Goal: Transaction & Acquisition: Purchase product/service

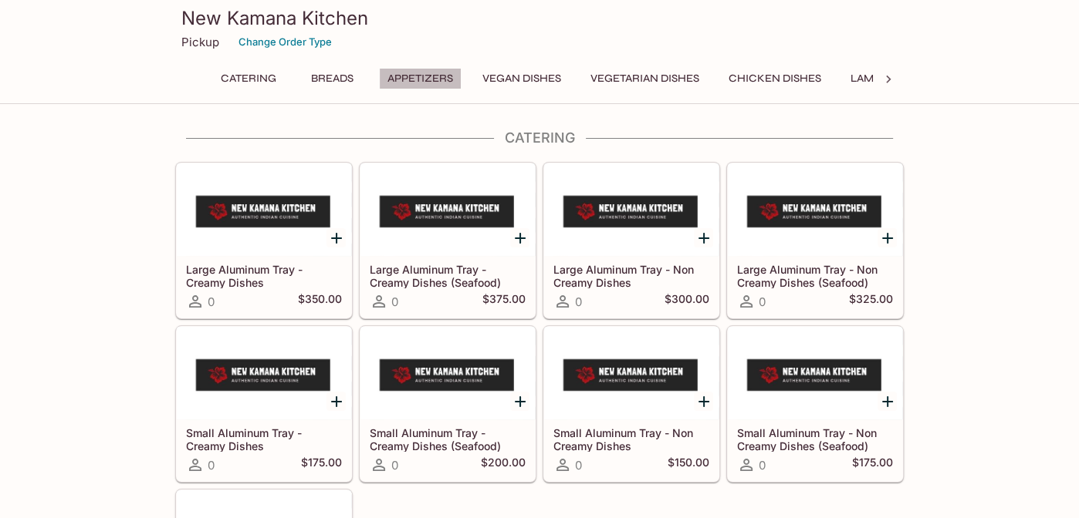
click at [401, 81] on button "Appetizers" at bounding box center [420, 79] width 83 height 22
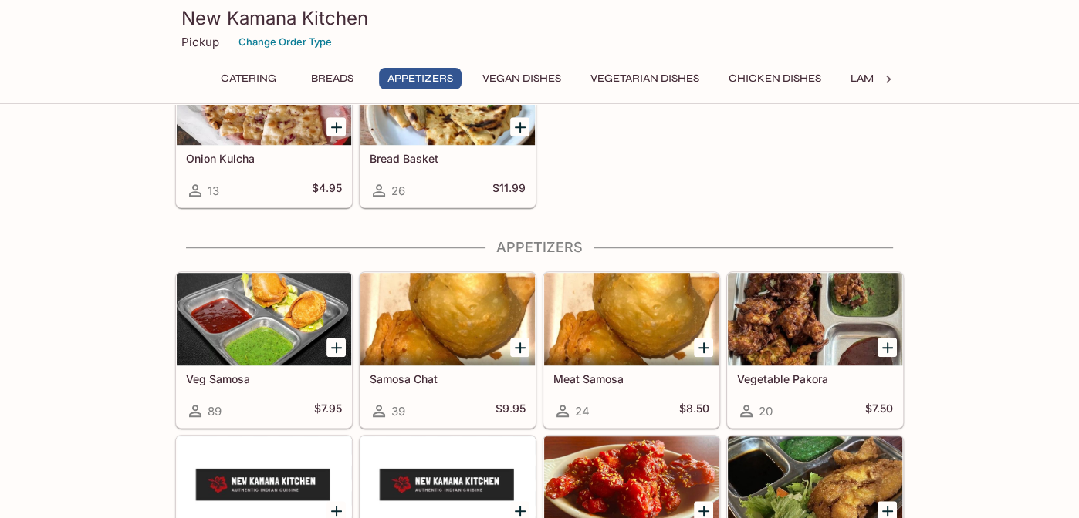
scroll to position [926, 0]
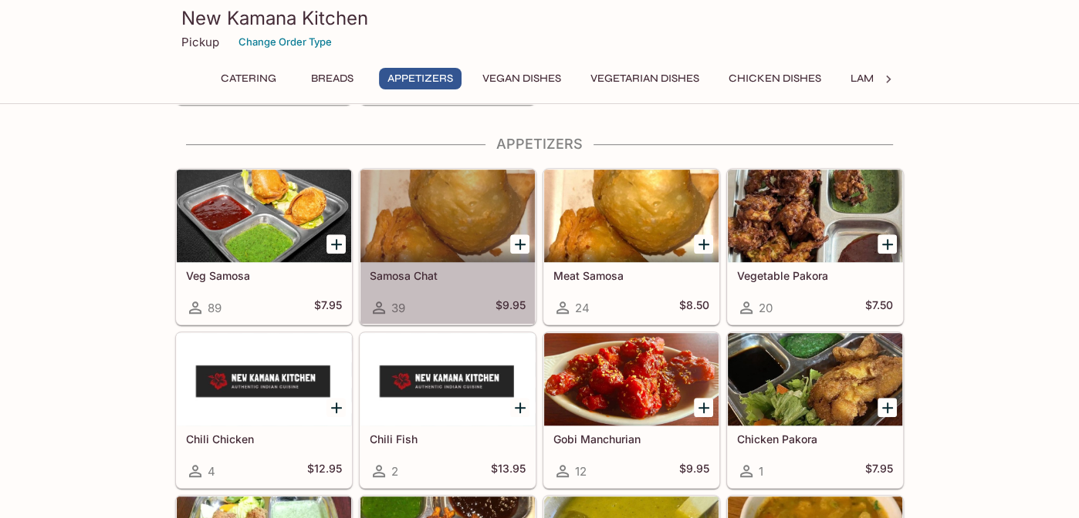
click at [462, 228] on div at bounding box center [447, 216] width 174 height 93
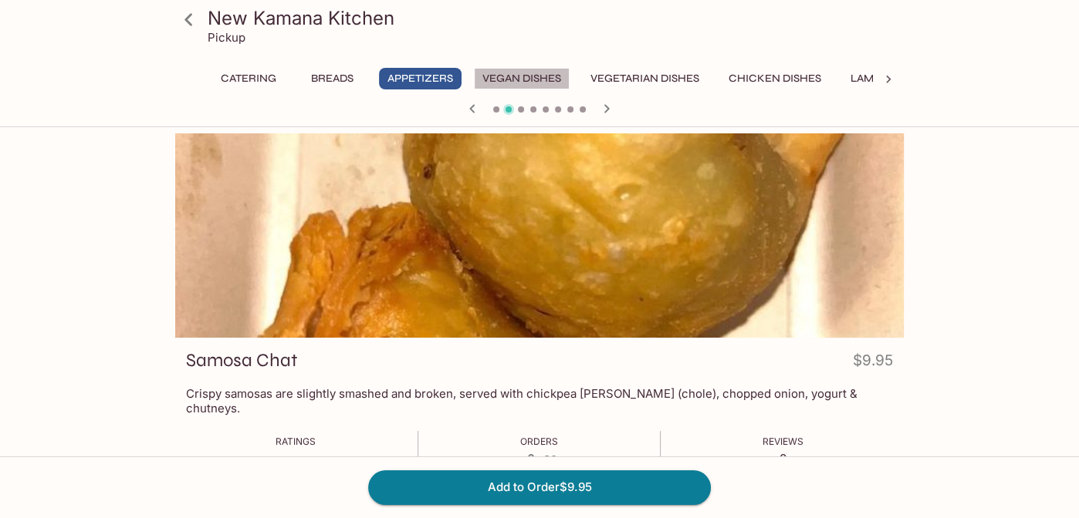
click at [508, 76] on button "Vegan Dishes" at bounding box center [522, 79] width 96 height 22
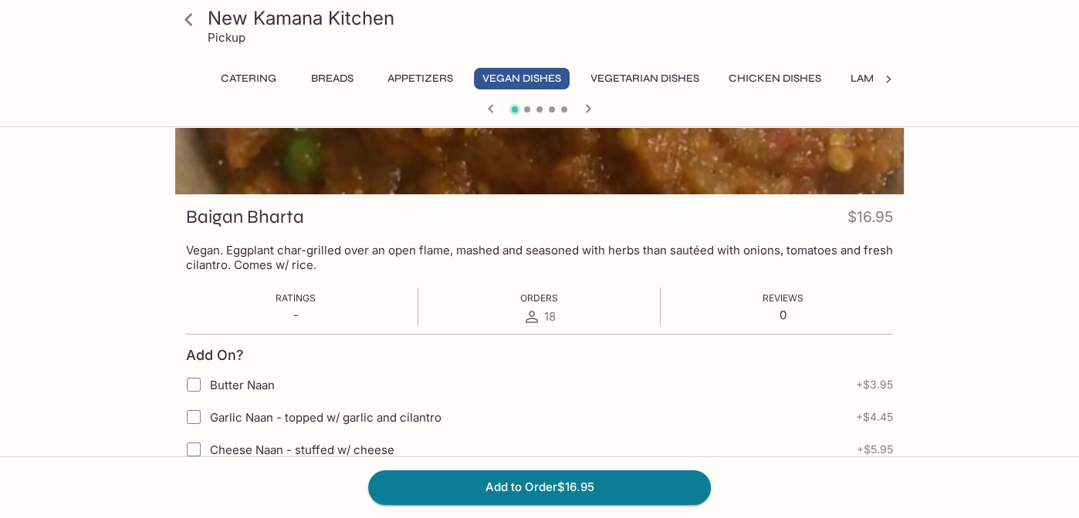
scroll to position [150, 0]
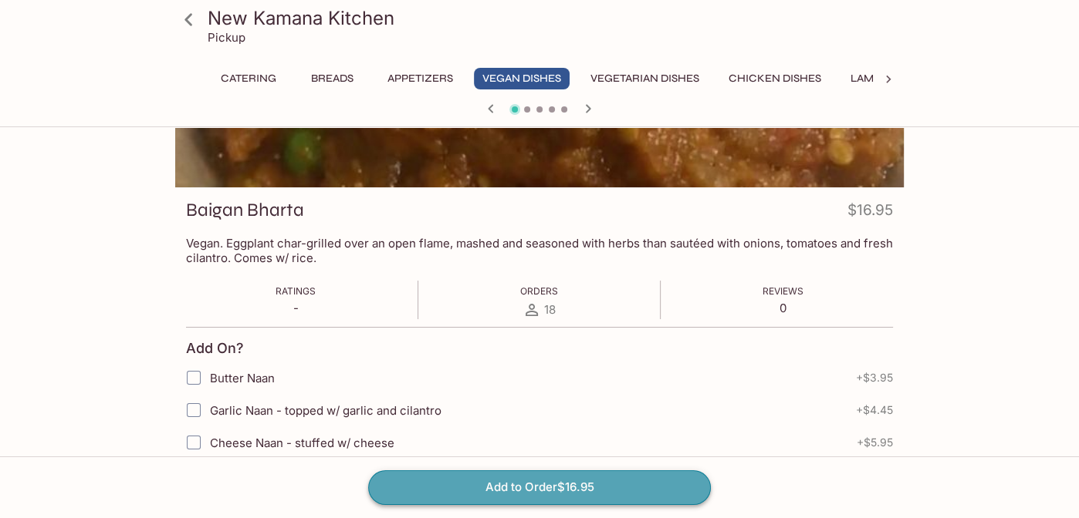
click at [535, 484] on button "Add to Order $16.95" at bounding box center [539, 488] width 343 height 34
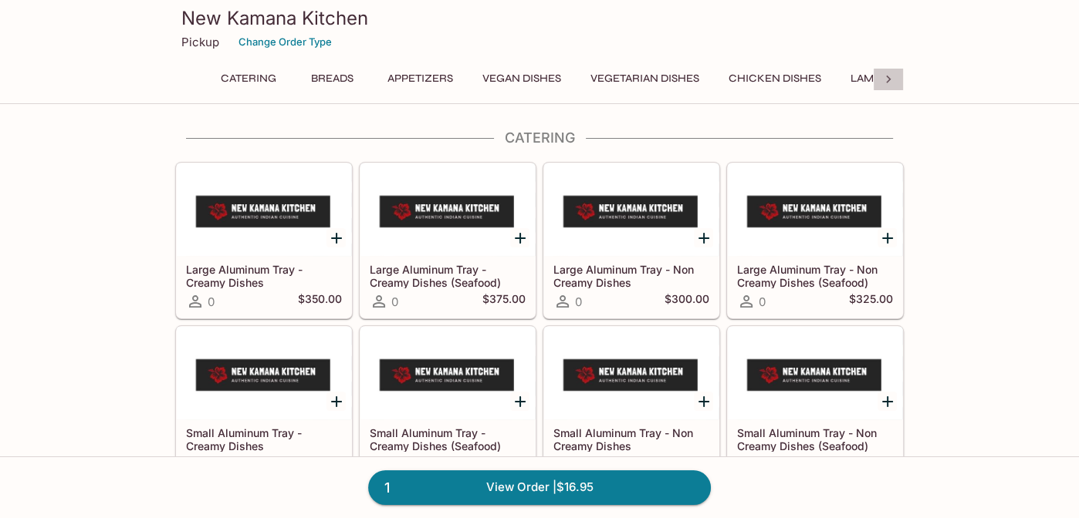
click at [893, 79] on icon at bounding box center [887, 79] width 15 height 15
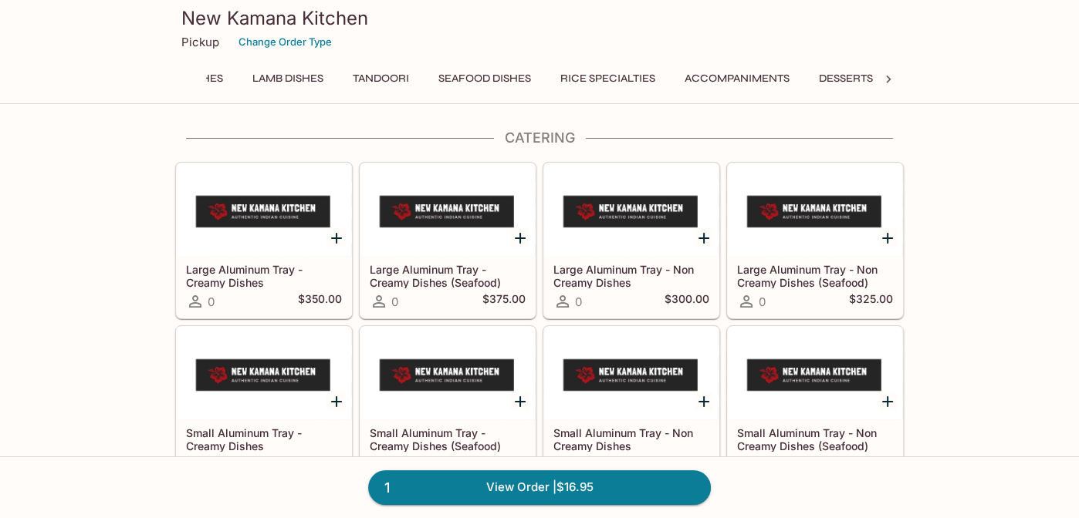
scroll to position [0, 640]
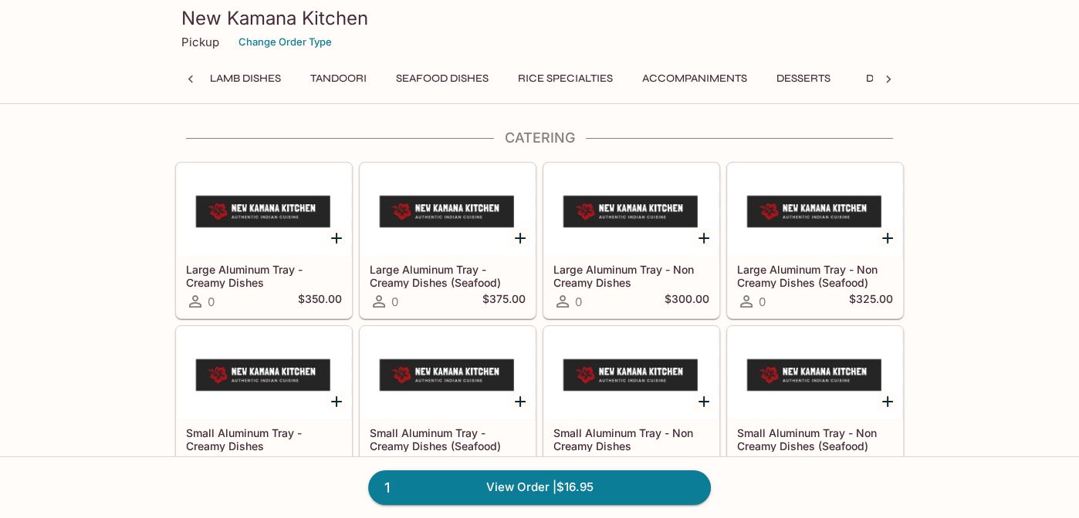
click at [463, 73] on button "Seafood Dishes" at bounding box center [442, 79] width 110 height 22
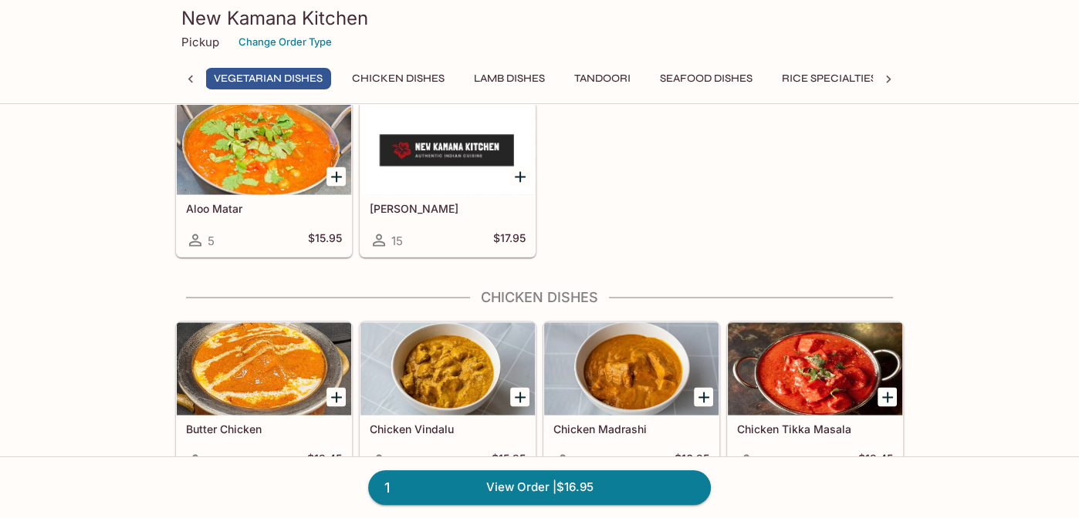
scroll to position [2586, 0]
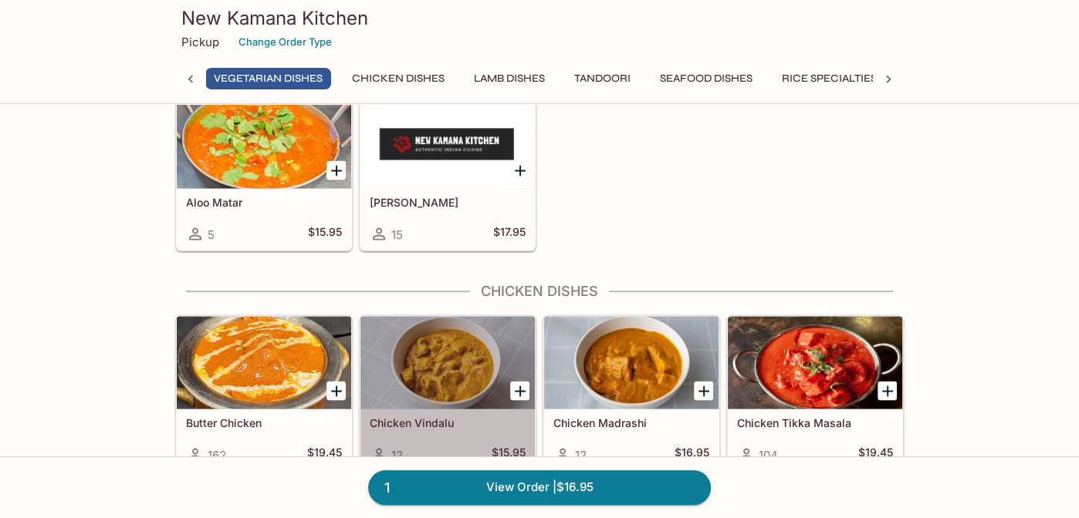
click at [432, 367] on div at bounding box center [447, 362] width 174 height 93
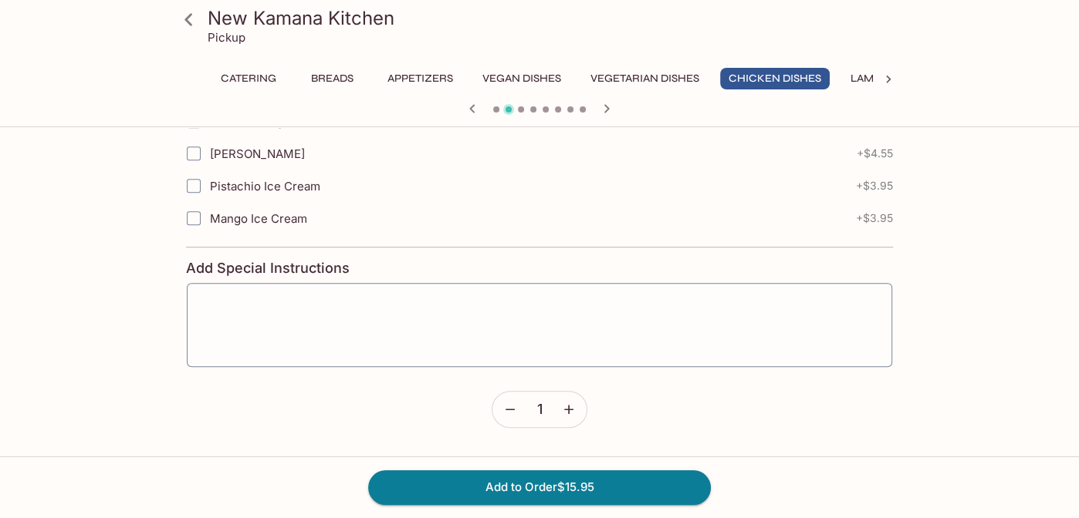
scroll to position [775, 0]
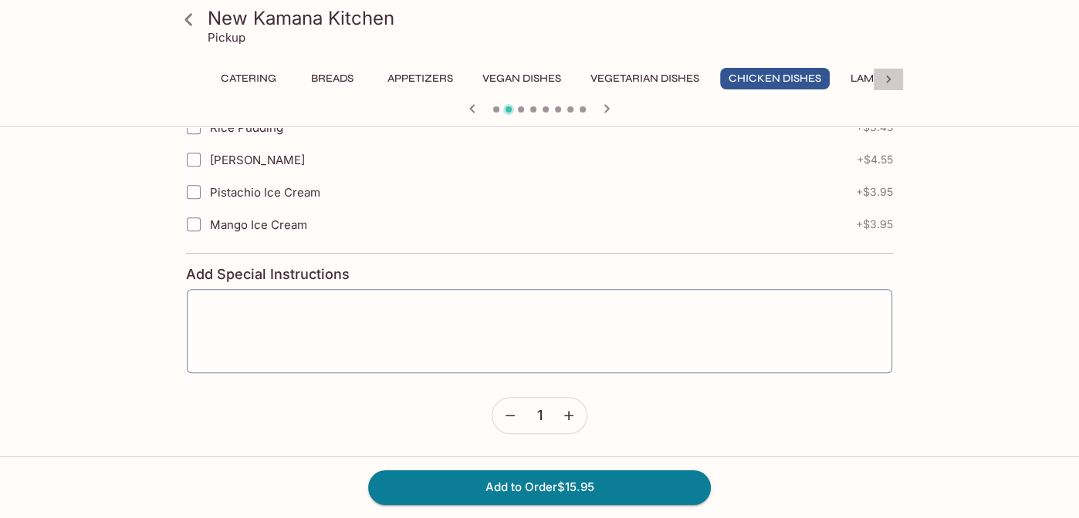
click at [896, 70] on div at bounding box center [888, 79] width 31 height 23
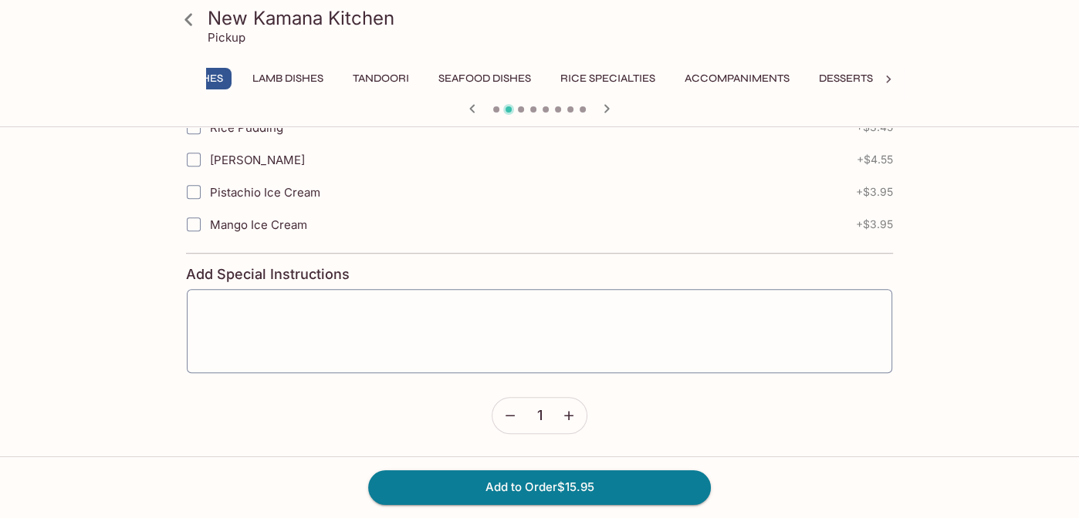
scroll to position [0, 640]
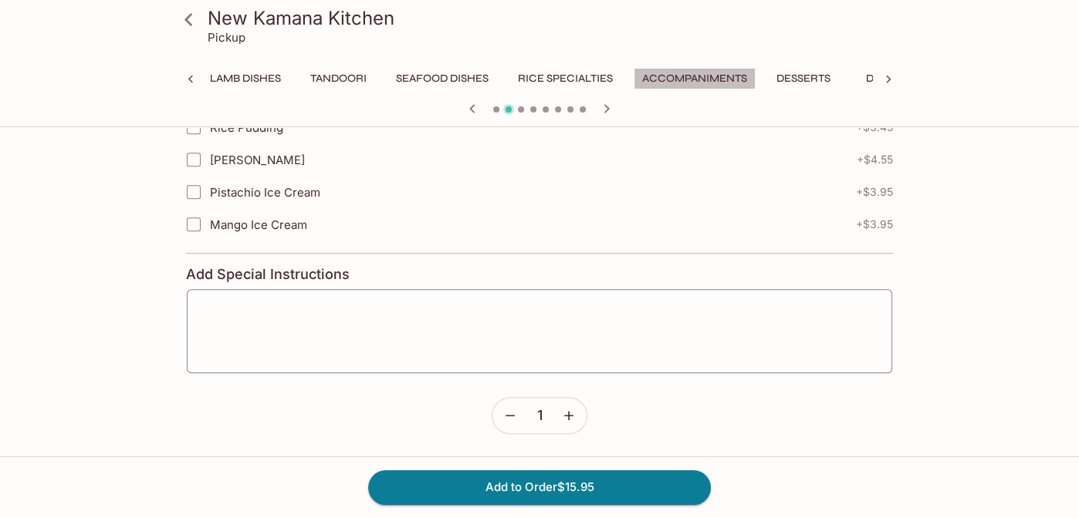
click at [691, 82] on button "Accompaniments" at bounding box center [694, 79] width 122 height 22
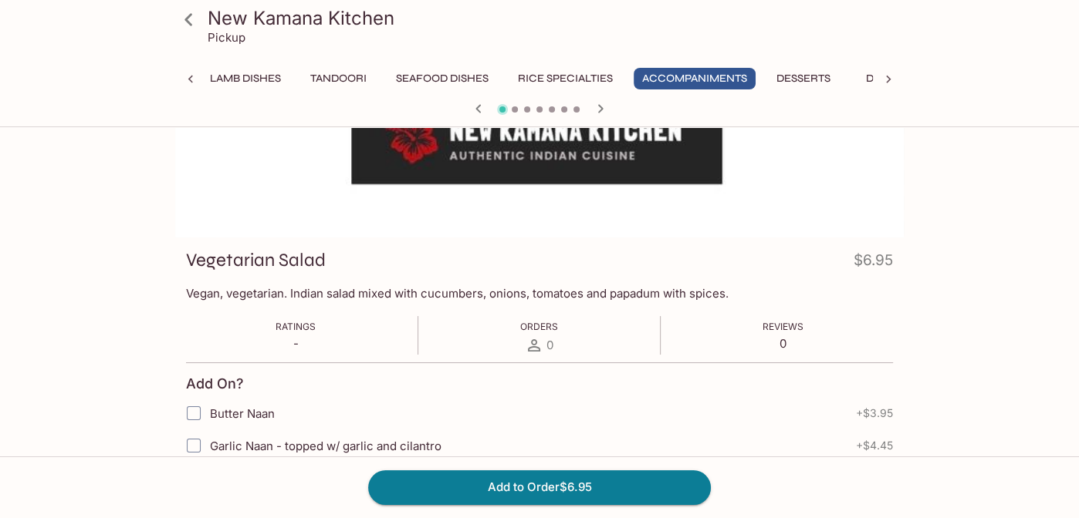
scroll to position [0, 0]
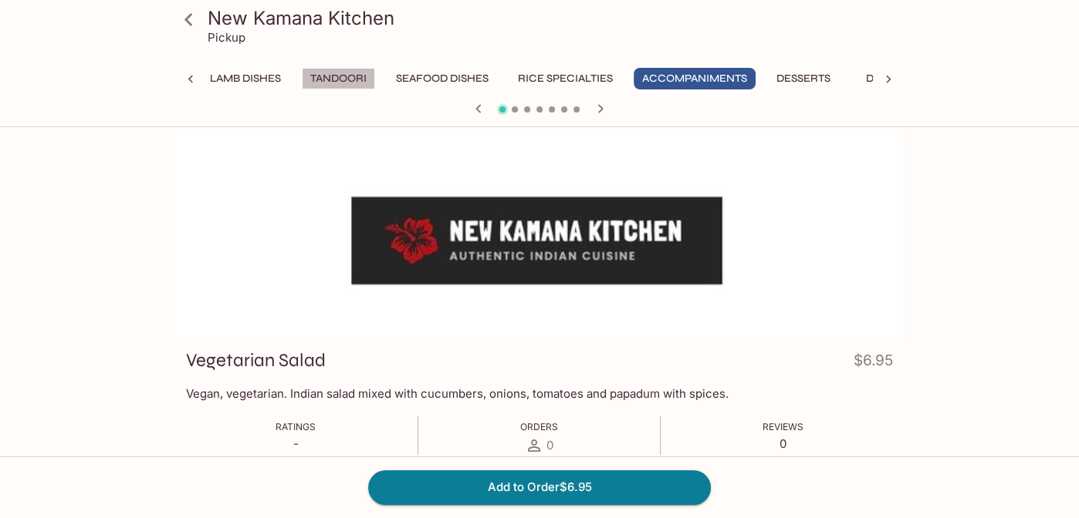
click at [343, 79] on button "Tandoori" at bounding box center [338, 79] width 73 height 22
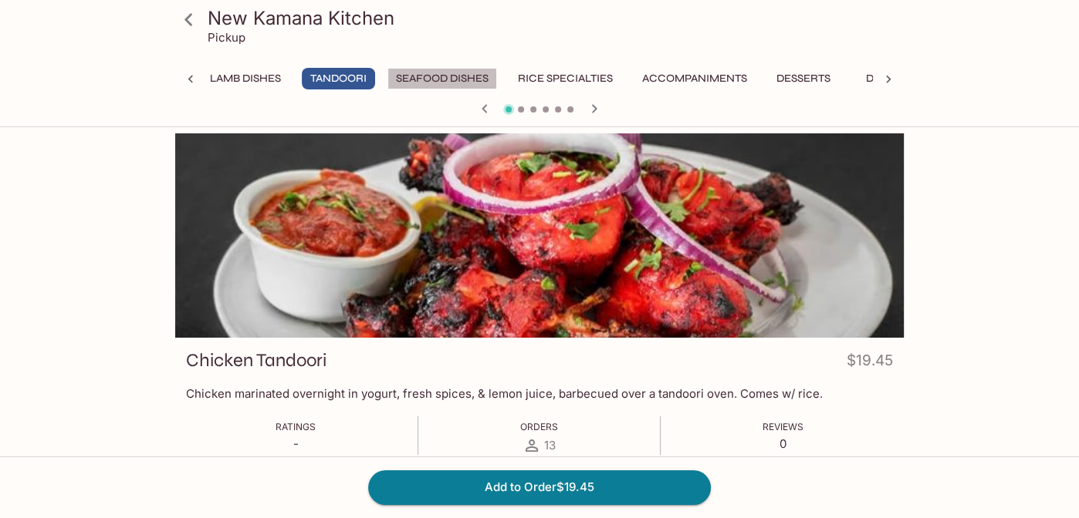
click at [431, 76] on button "Seafood Dishes" at bounding box center [442, 79] width 110 height 22
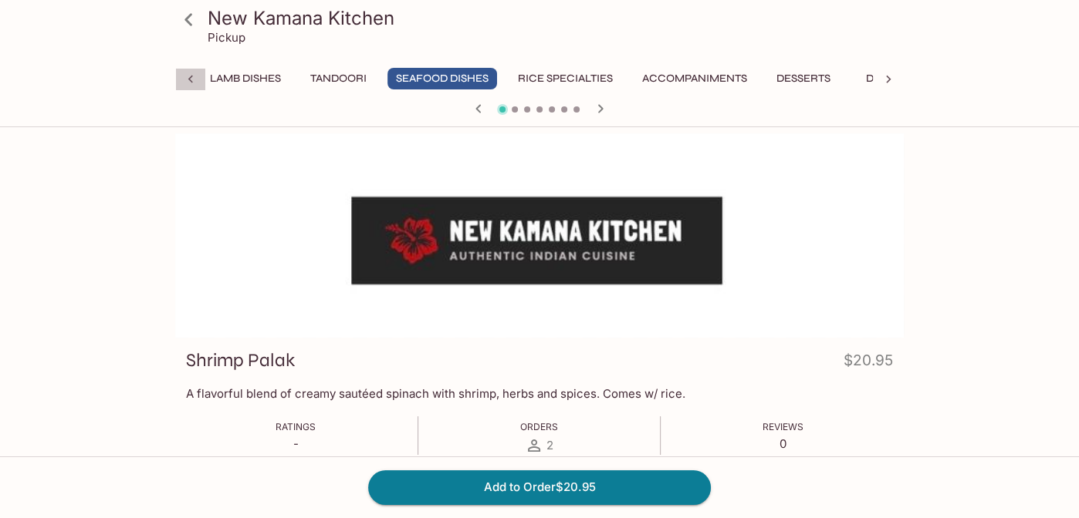
click at [191, 81] on icon at bounding box center [190, 80] width 5 height 8
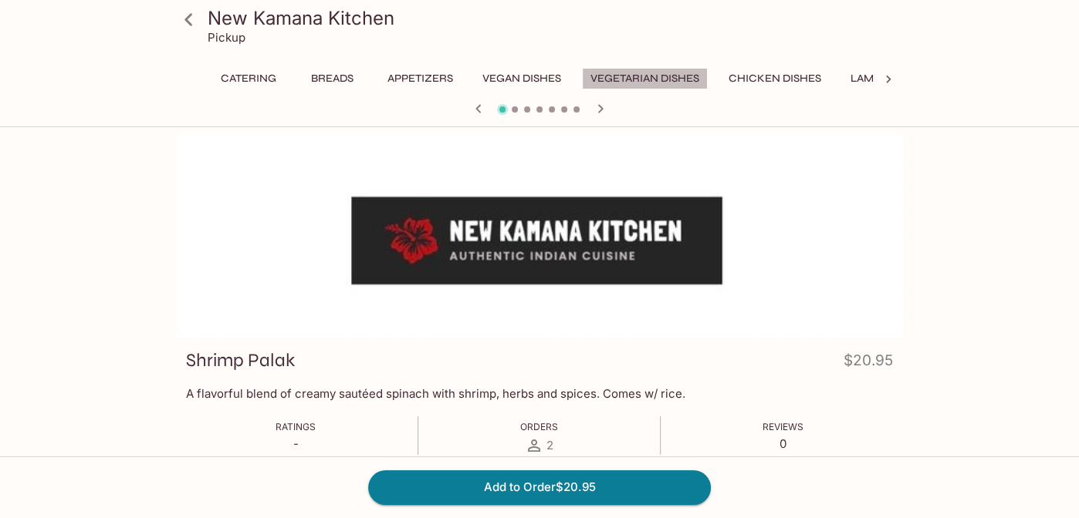
click at [681, 72] on button "Vegetarian Dishes" at bounding box center [645, 79] width 126 height 22
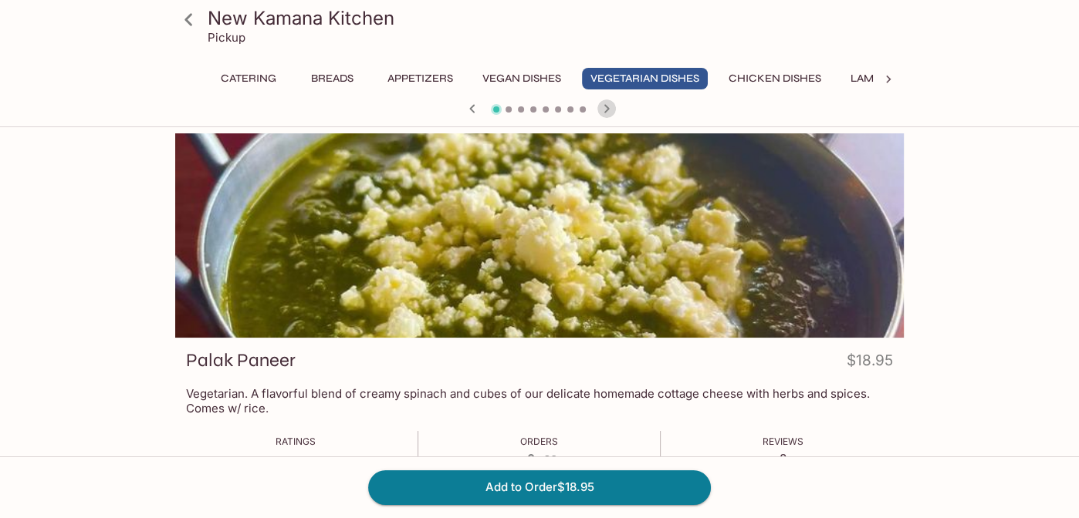
click at [603, 109] on icon "button" at bounding box center [606, 109] width 19 height 19
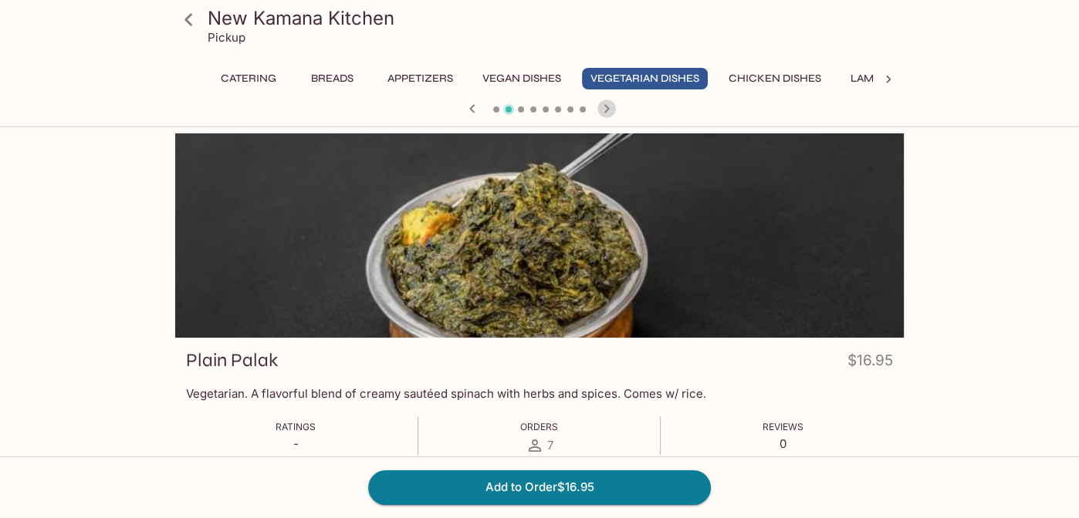
click at [603, 109] on icon "button" at bounding box center [606, 109] width 19 height 19
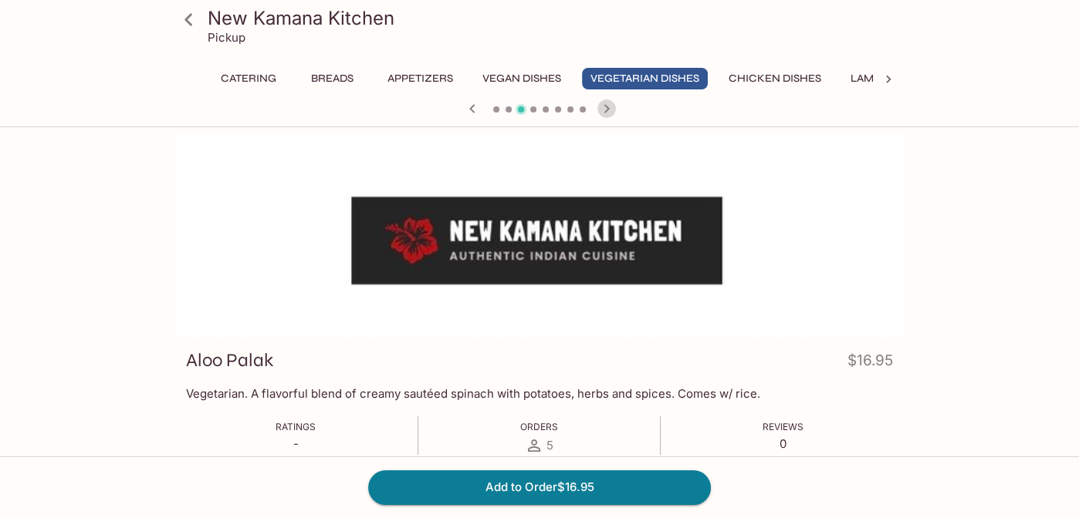
click at [603, 109] on icon "button" at bounding box center [606, 109] width 19 height 19
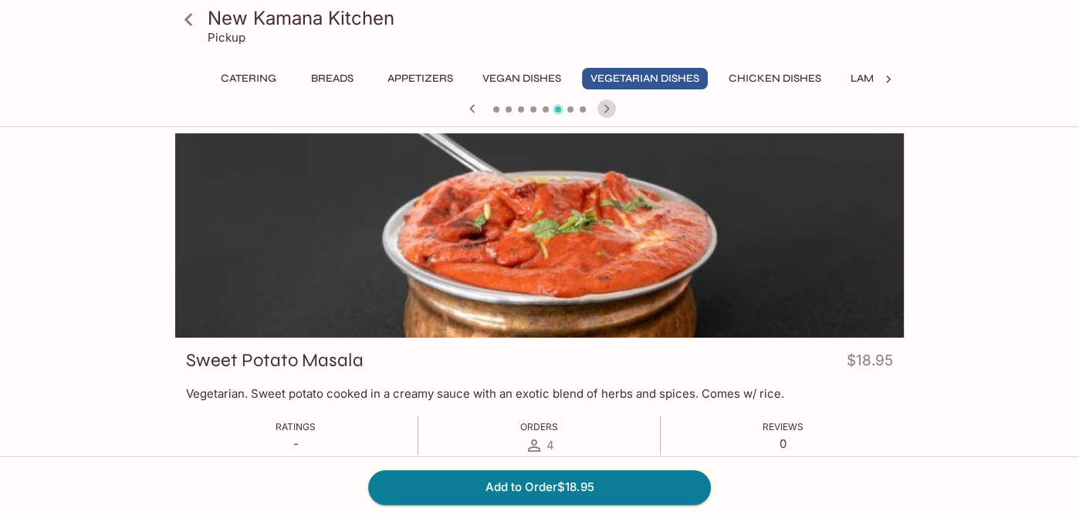
click at [603, 109] on icon "button" at bounding box center [606, 109] width 19 height 19
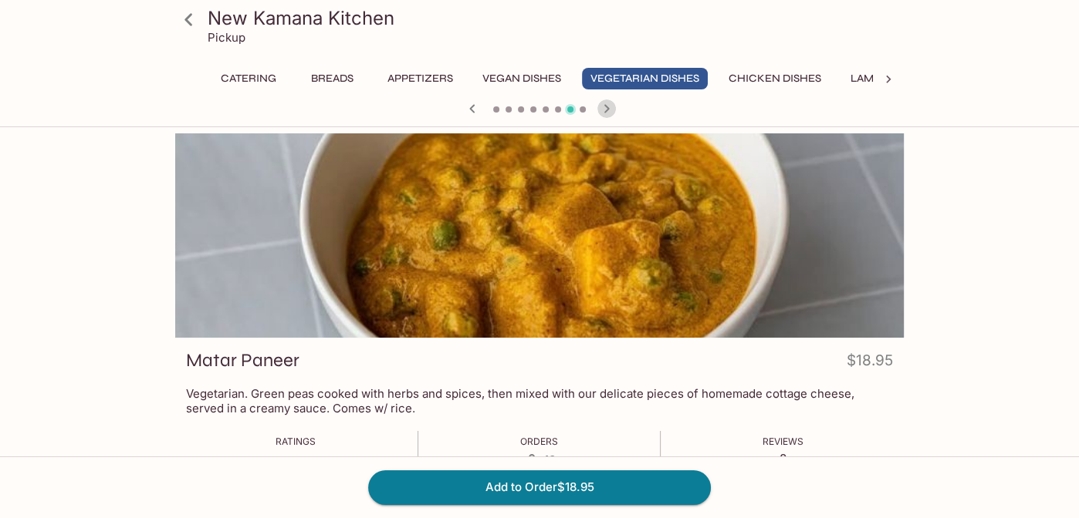
click at [603, 109] on icon "button" at bounding box center [606, 109] width 19 height 19
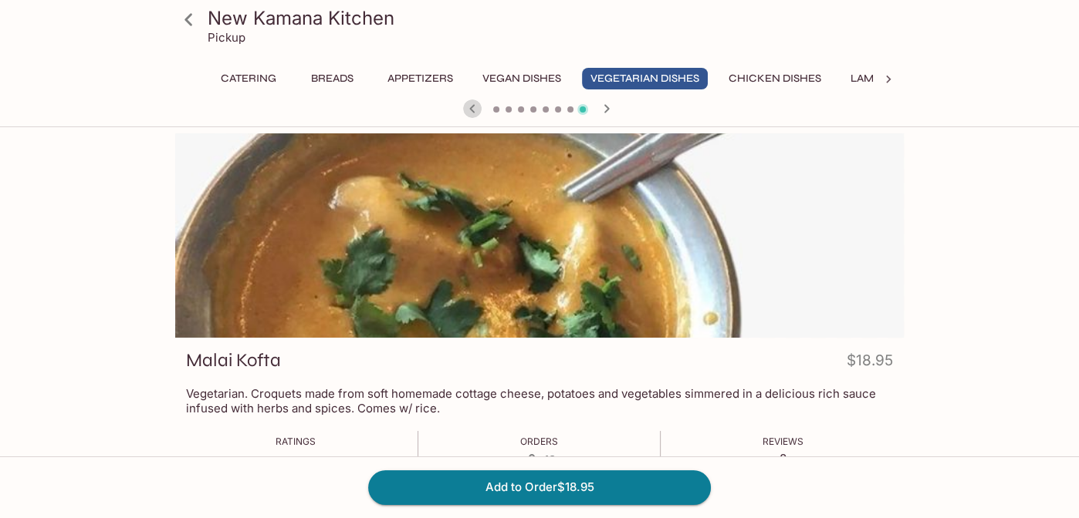
click at [471, 106] on icon "button" at bounding box center [472, 109] width 19 height 19
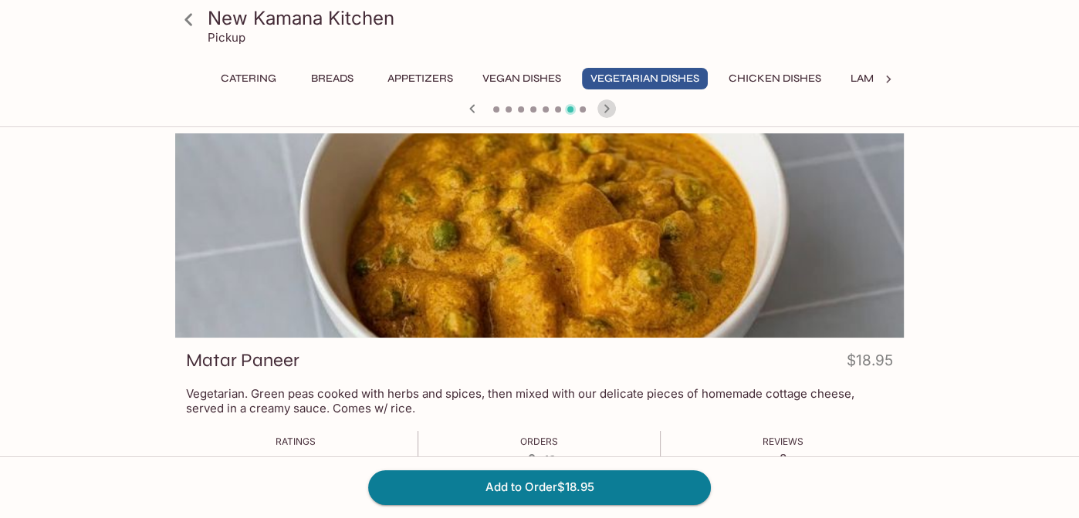
click at [602, 106] on icon "button" at bounding box center [606, 109] width 19 height 19
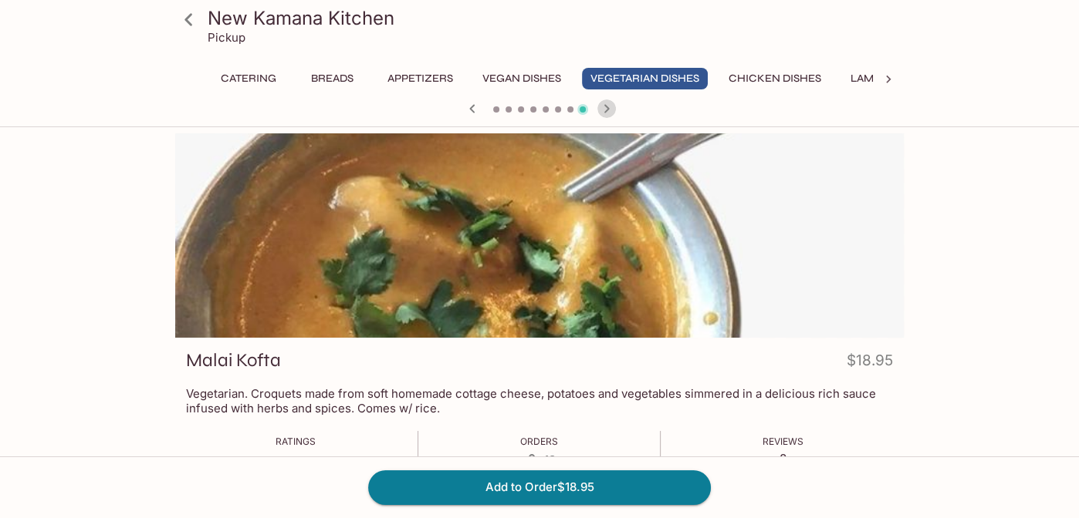
click at [602, 106] on icon "button" at bounding box center [606, 109] width 19 height 19
click at [602, 106] on icon "button" at bounding box center [594, 109] width 19 height 19
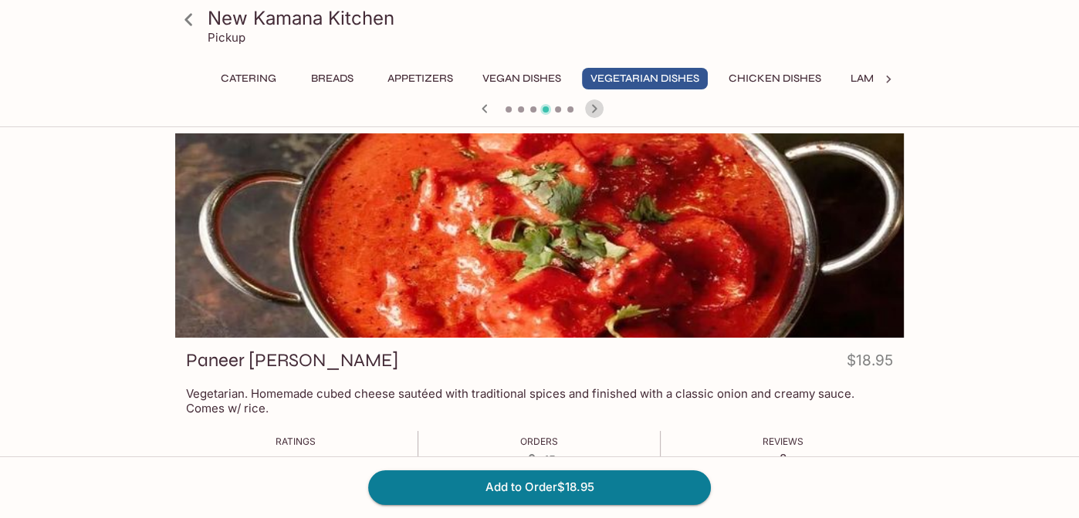
click at [602, 106] on icon "button" at bounding box center [594, 109] width 19 height 19
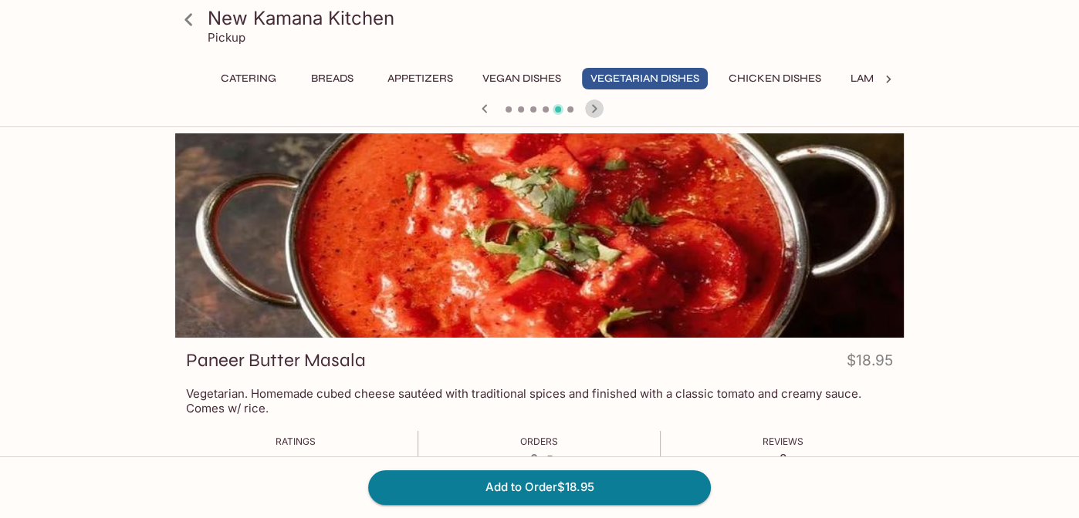
click at [602, 106] on icon "button" at bounding box center [594, 109] width 19 height 19
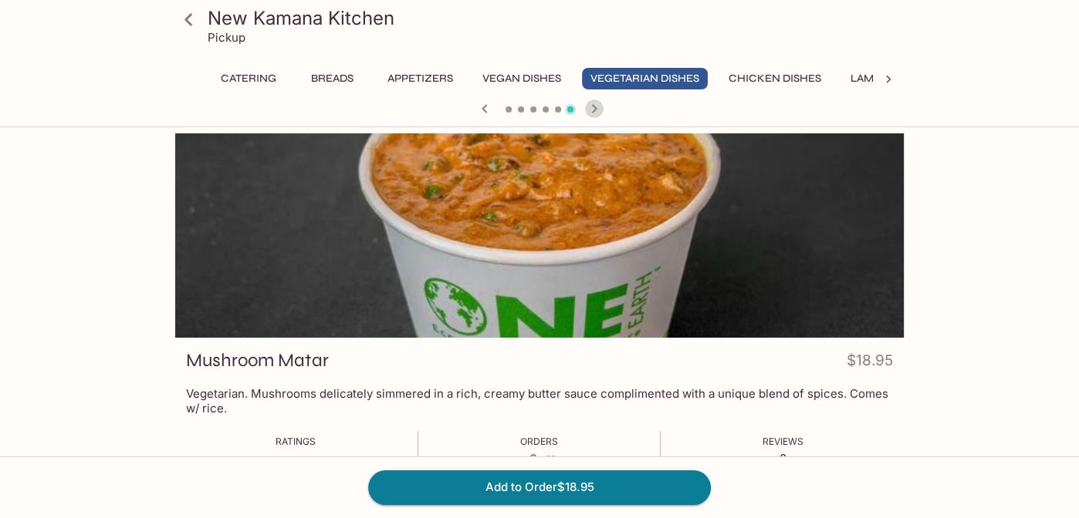
click at [602, 106] on icon "button" at bounding box center [594, 109] width 19 height 19
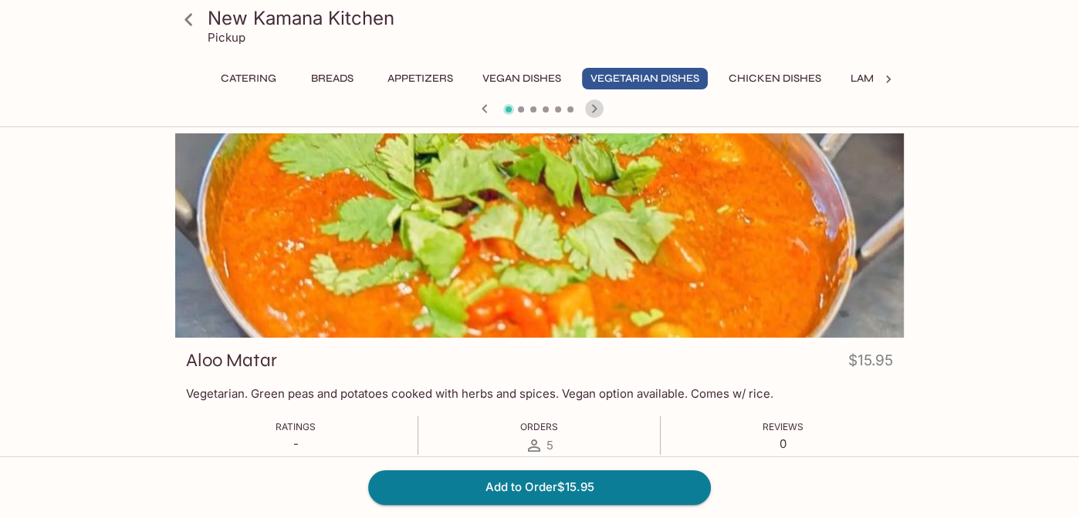
click at [602, 106] on icon "button" at bounding box center [594, 109] width 19 height 19
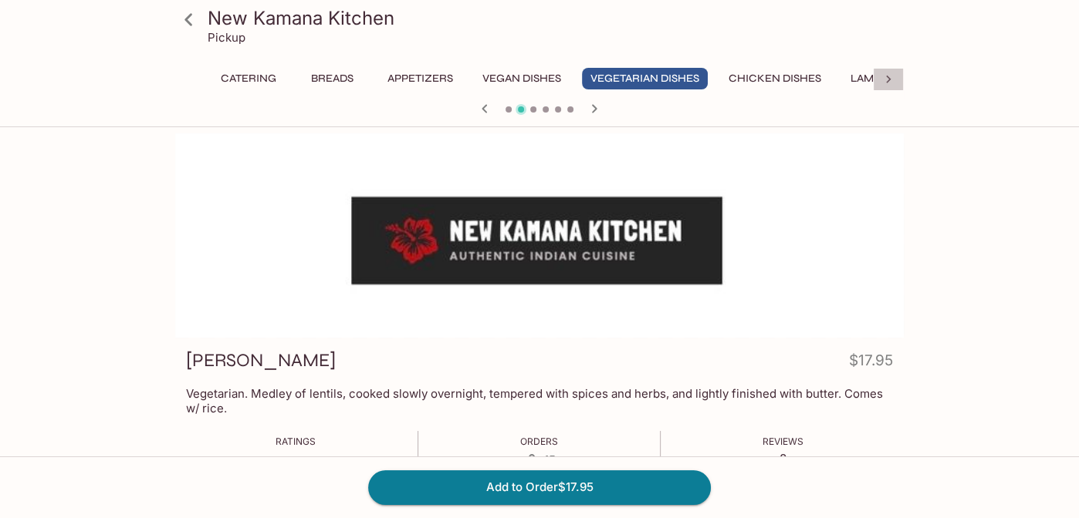
click at [890, 82] on icon at bounding box center [887, 79] width 15 height 15
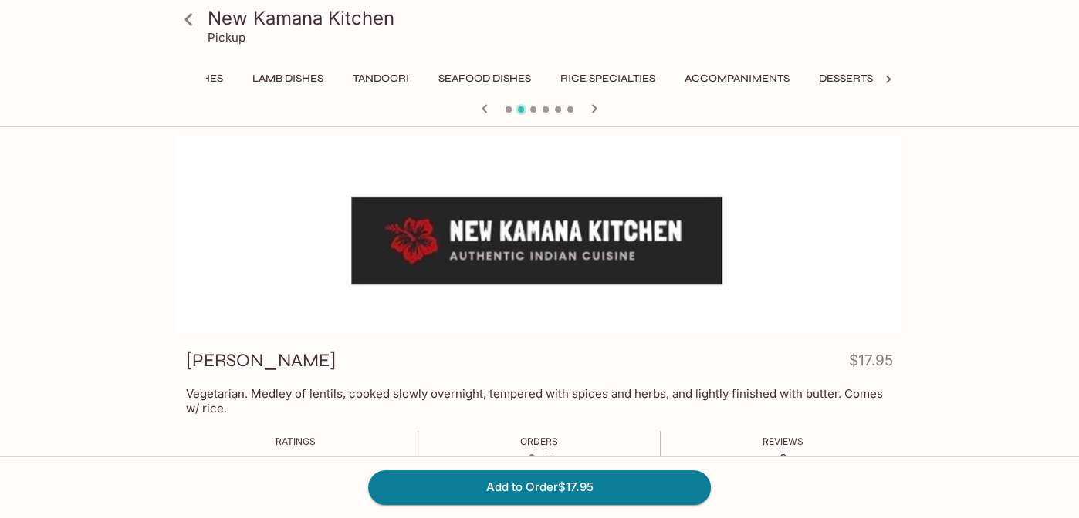
scroll to position [0, 640]
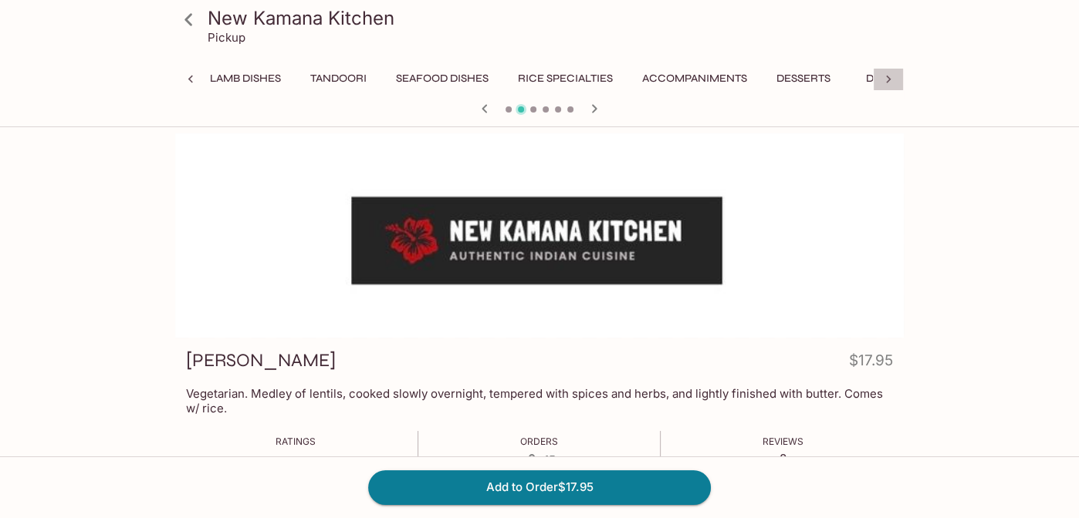
click at [890, 82] on icon at bounding box center [887, 79] width 15 height 15
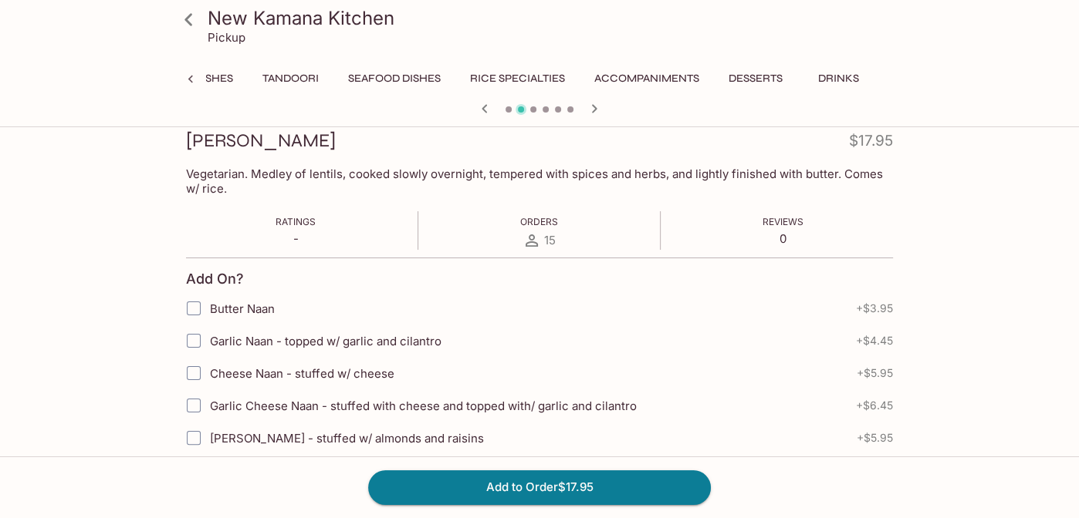
scroll to position [0, 0]
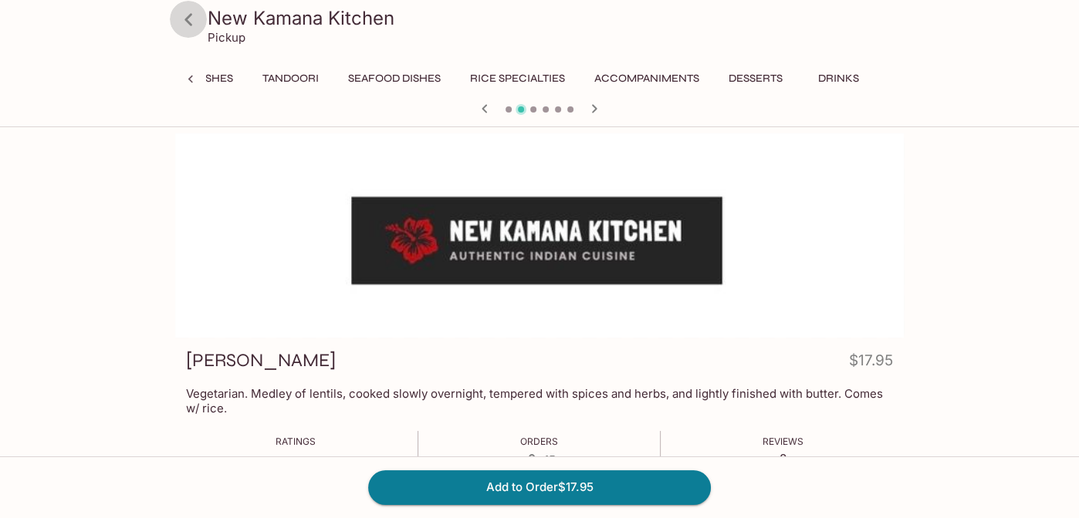
click at [188, 17] on icon at bounding box center [188, 19] width 8 height 12
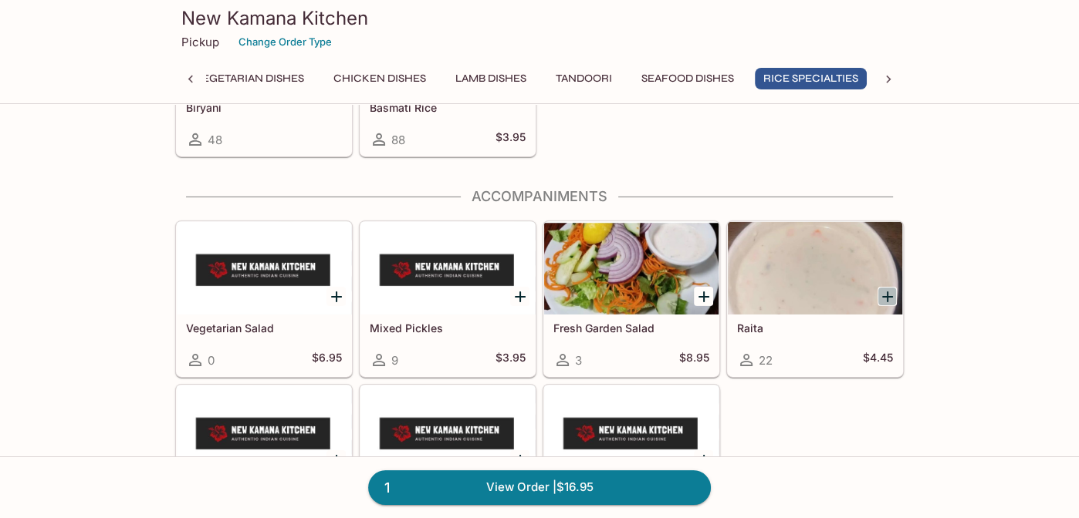
click at [885, 288] on icon "Add Raita" at bounding box center [887, 297] width 19 height 19
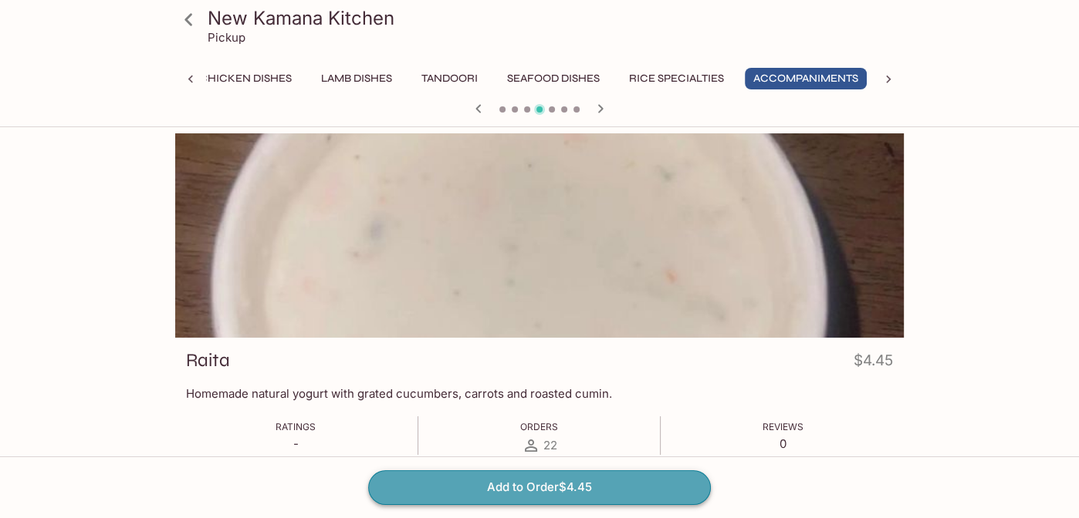
click at [519, 487] on button "Add to Order $4.45" at bounding box center [539, 488] width 343 height 34
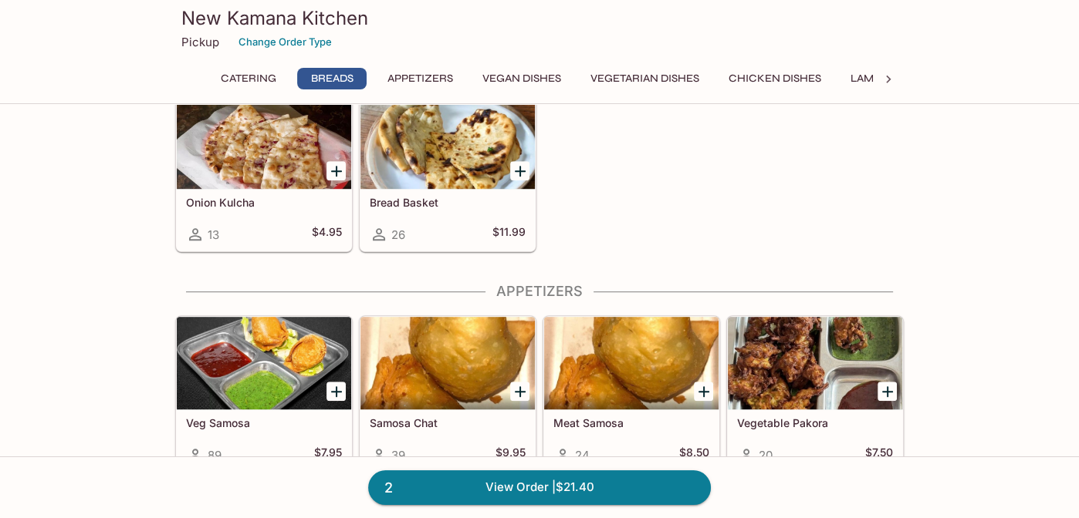
scroll to position [745, 0]
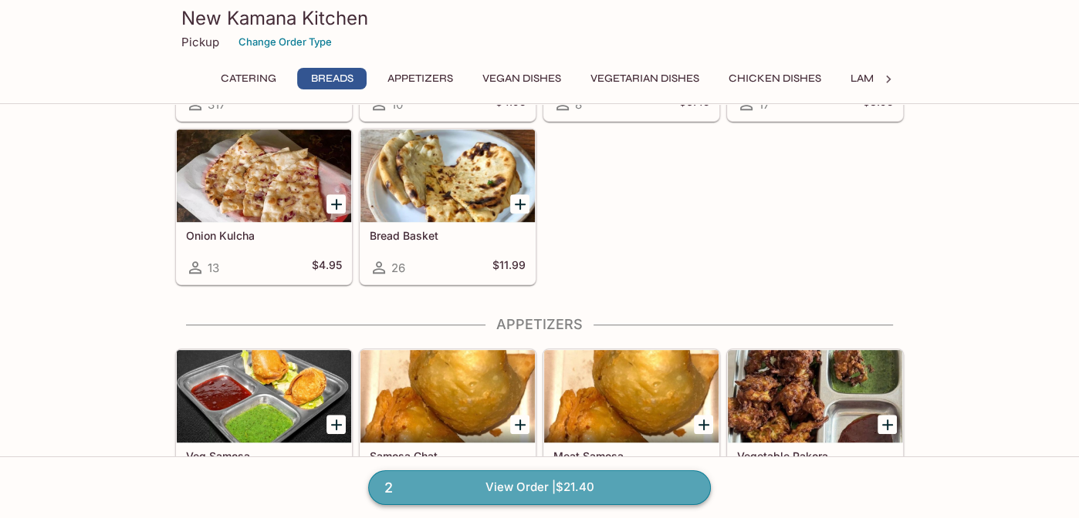
click at [505, 481] on link "2 View Order | $21.40" at bounding box center [539, 488] width 343 height 34
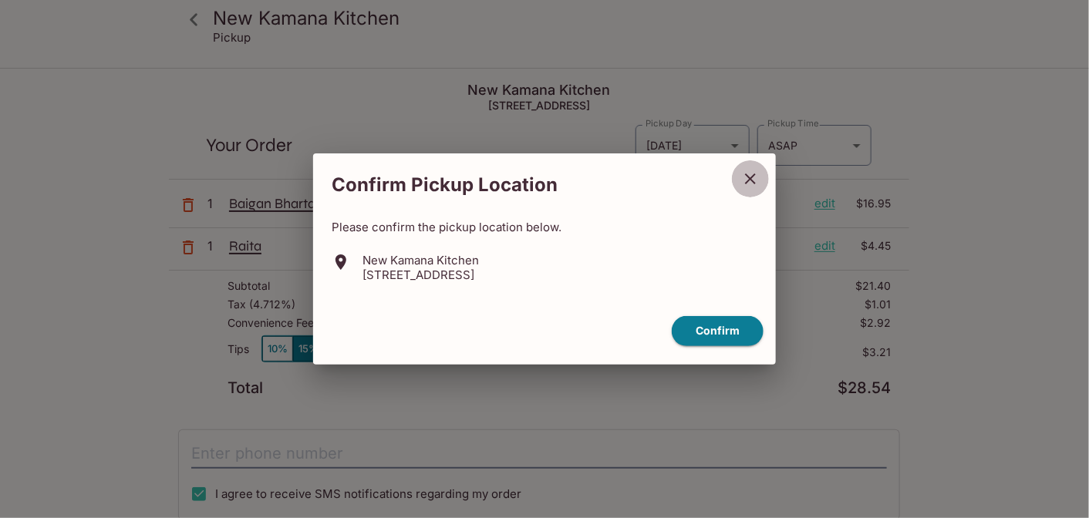
click at [752, 179] on icon "close" at bounding box center [750, 179] width 11 height 11
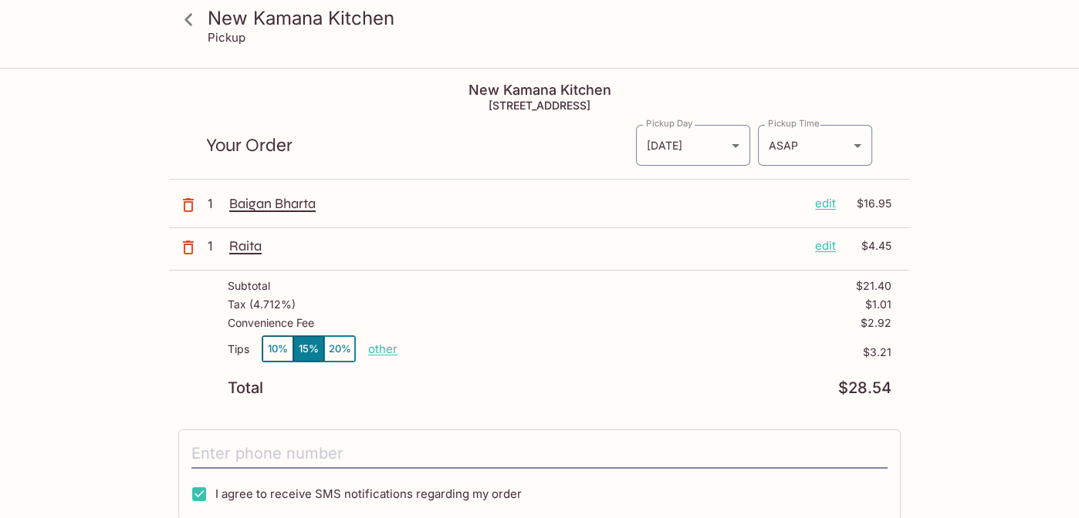
click at [297, 197] on p "Baigan Bharta" at bounding box center [515, 203] width 573 height 17
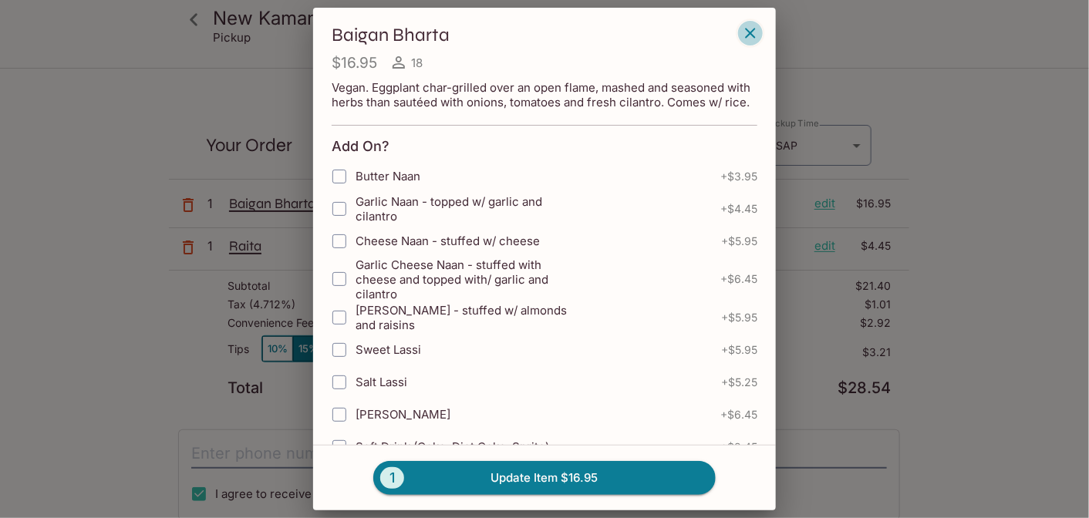
click at [745, 26] on icon "button" at bounding box center [750, 33] width 19 height 19
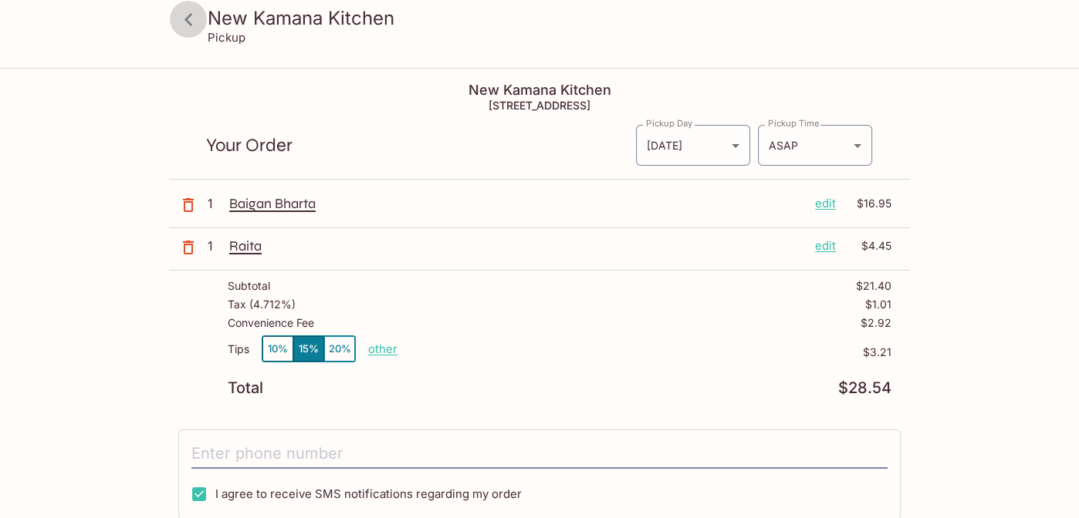
click at [188, 21] on icon at bounding box center [188, 19] width 8 height 12
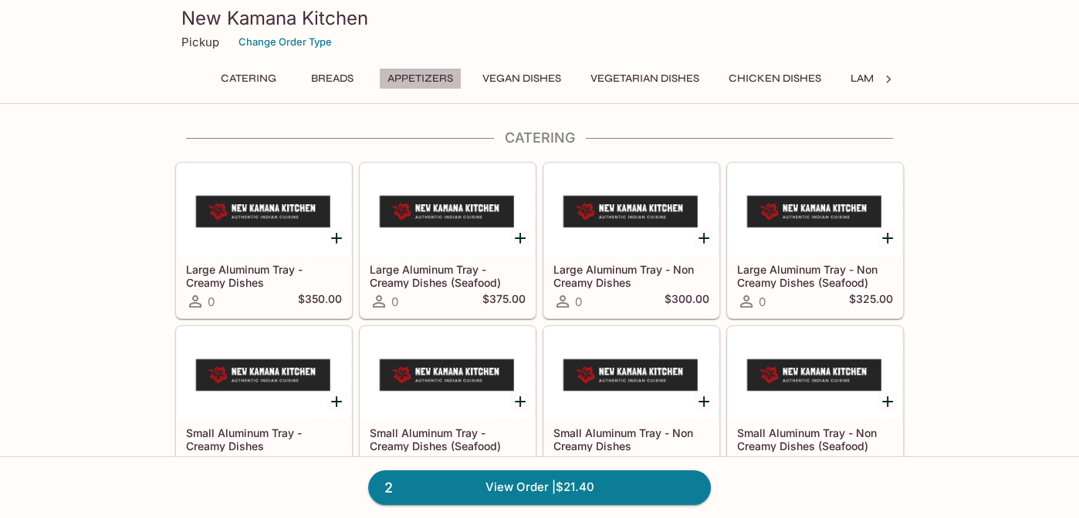
click at [413, 72] on button "Appetizers" at bounding box center [420, 79] width 83 height 22
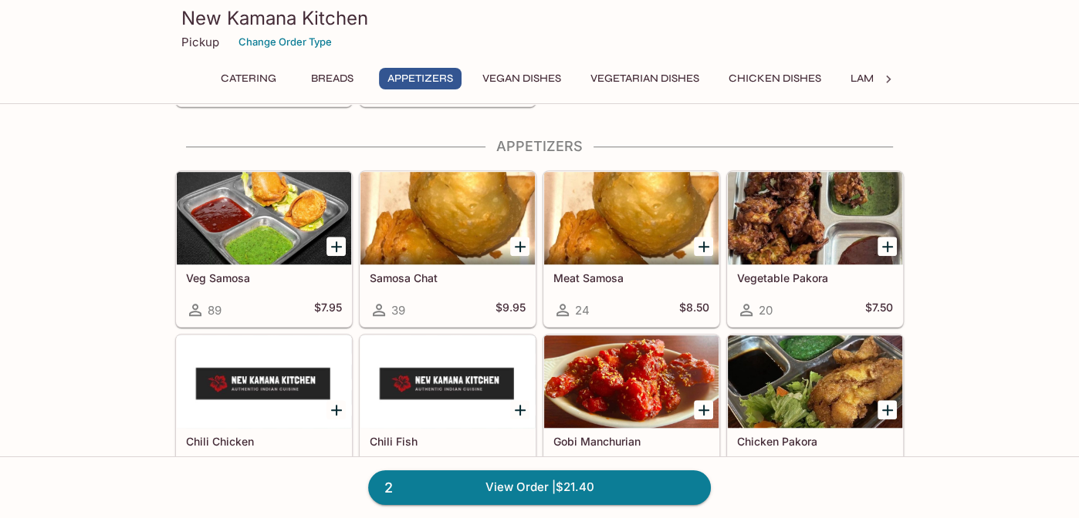
scroll to position [926, 0]
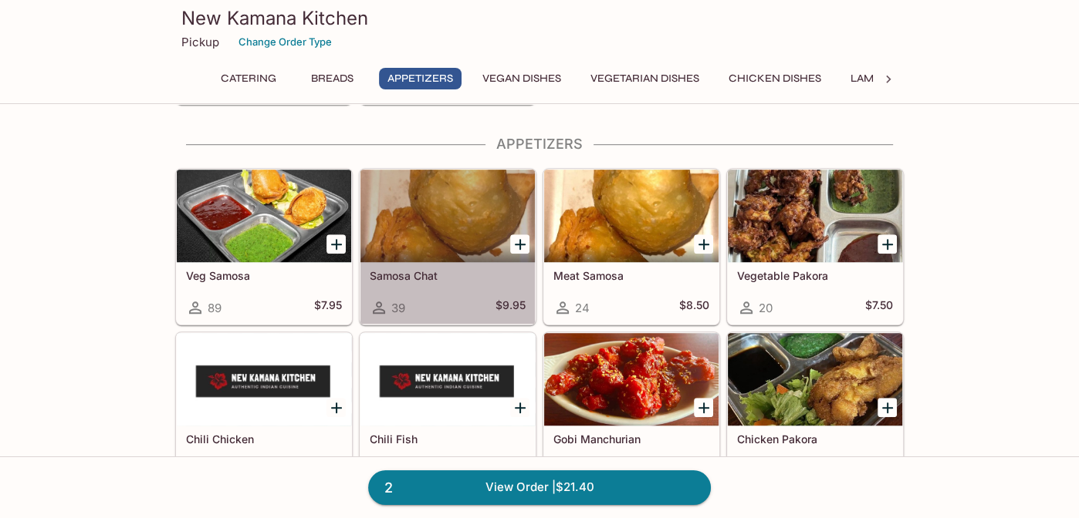
click at [415, 234] on div at bounding box center [447, 216] width 174 height 93
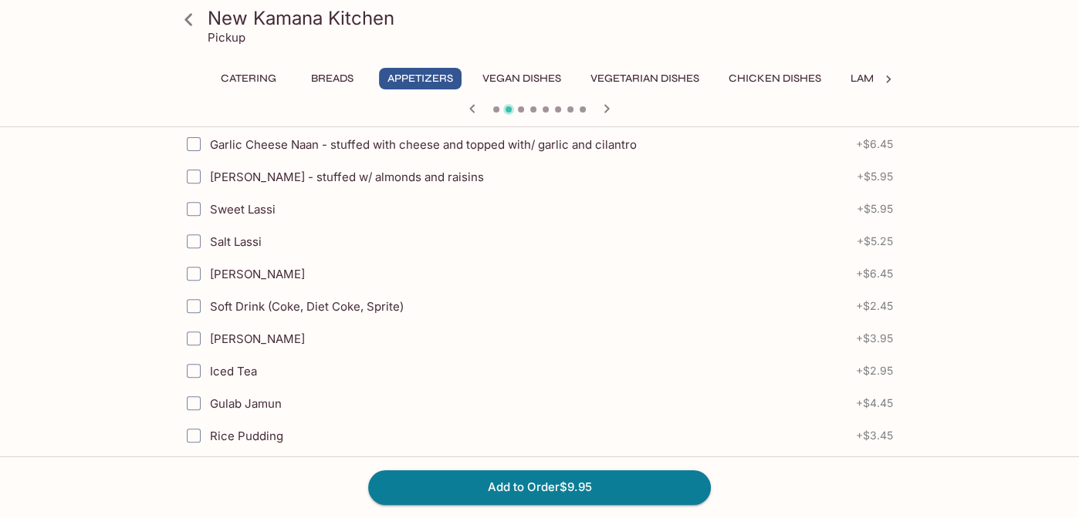
scroll to position [626, 0]
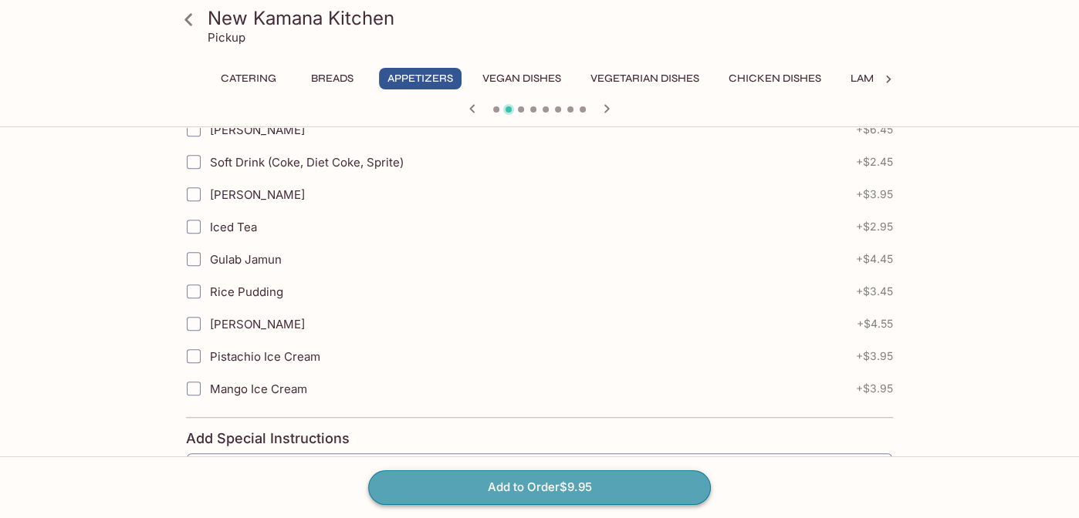
click at [612, 476] on button "Add to Order $9.95" at bounding box center [539, 488] width 343 height 34
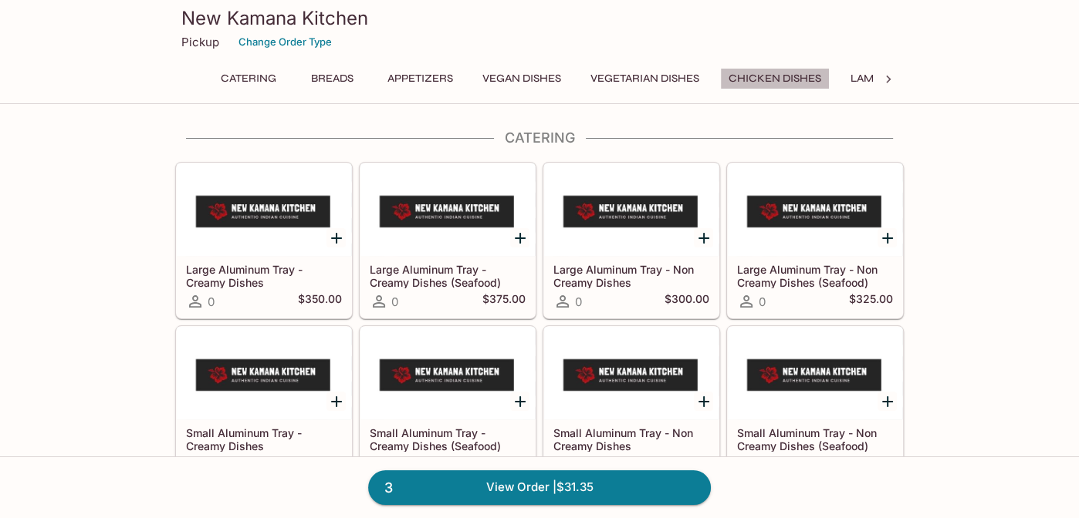
click at [761, 76] on button "Chicken Dishes" at bounding box center [775, 79] width 110 height 22
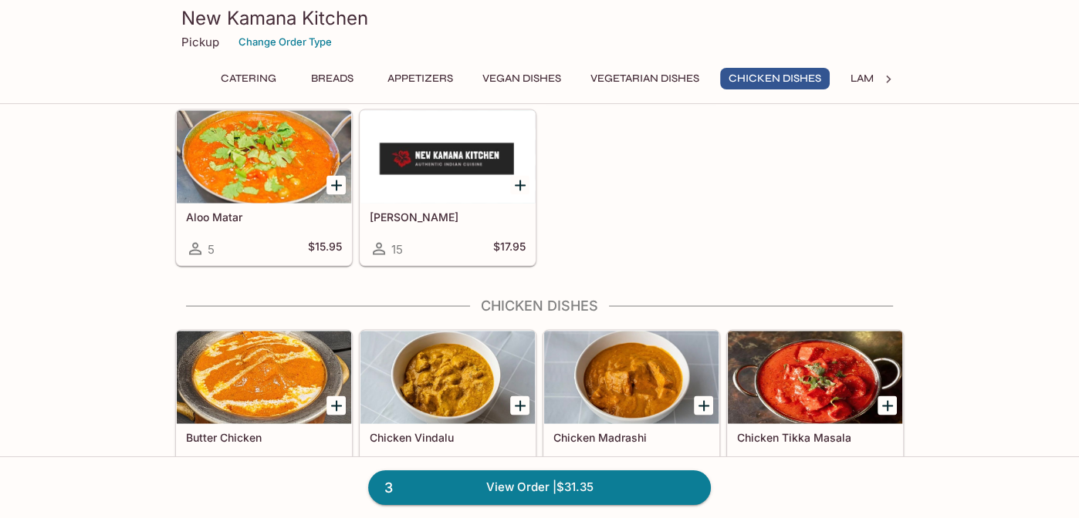
scroll to position [2724, 0]
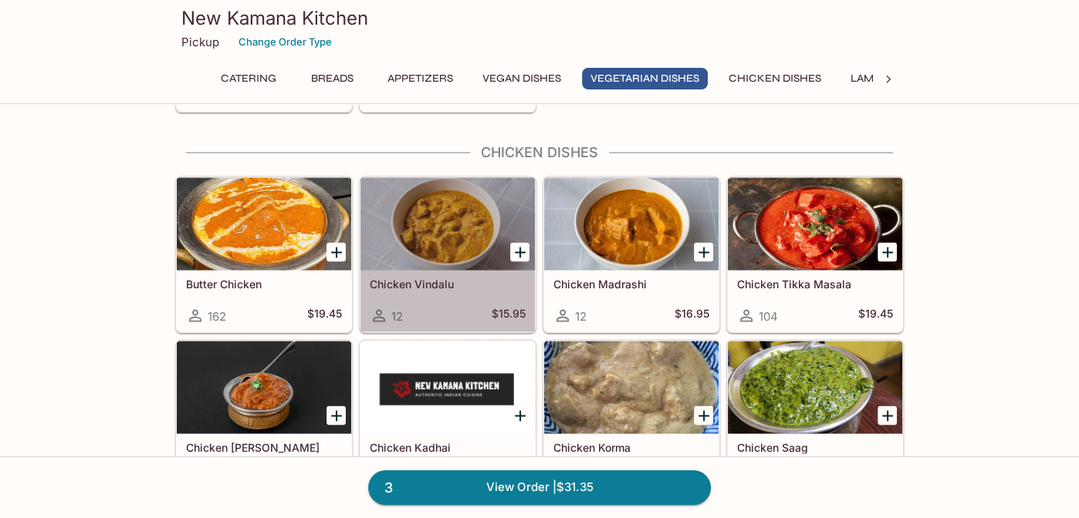
click at [431, 212] on div at bounding box center [447, 224] width 174 height 93
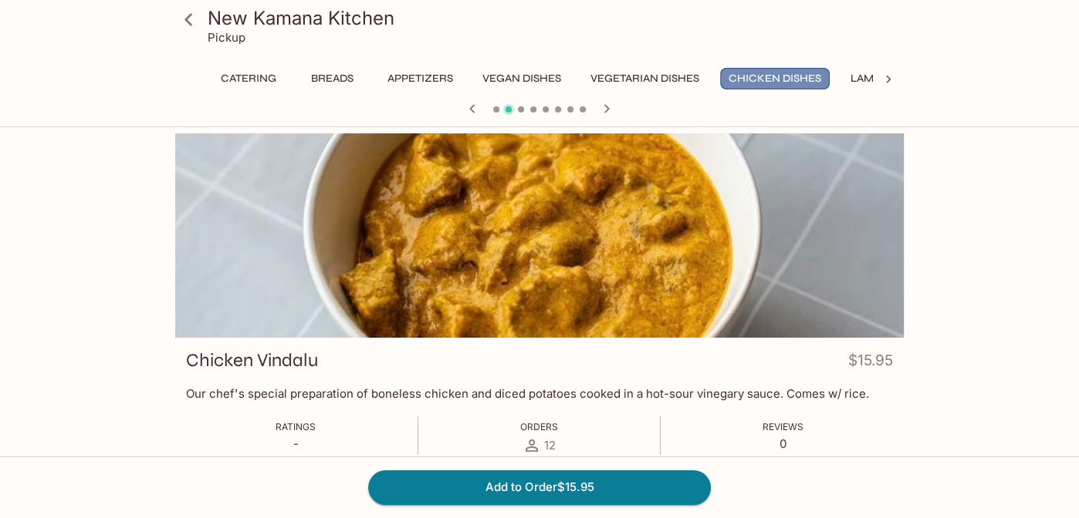
click at [762, 76] on button "Chicken Dishes" at bounding box center [775, 79] width 110 height 22
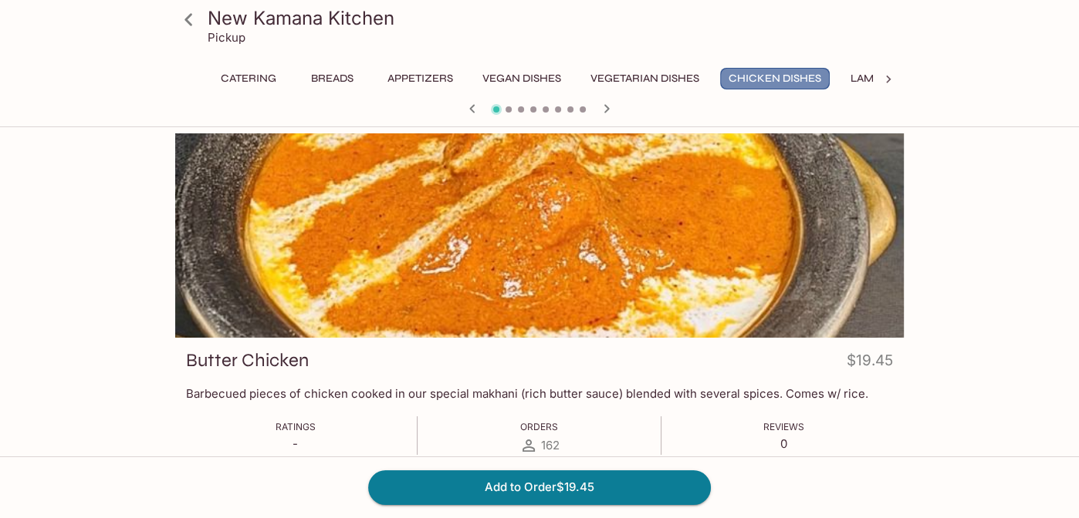
click at [762, 76] on button "Chicken Dishes" at bounding box center [775, 79] width 110 height 22
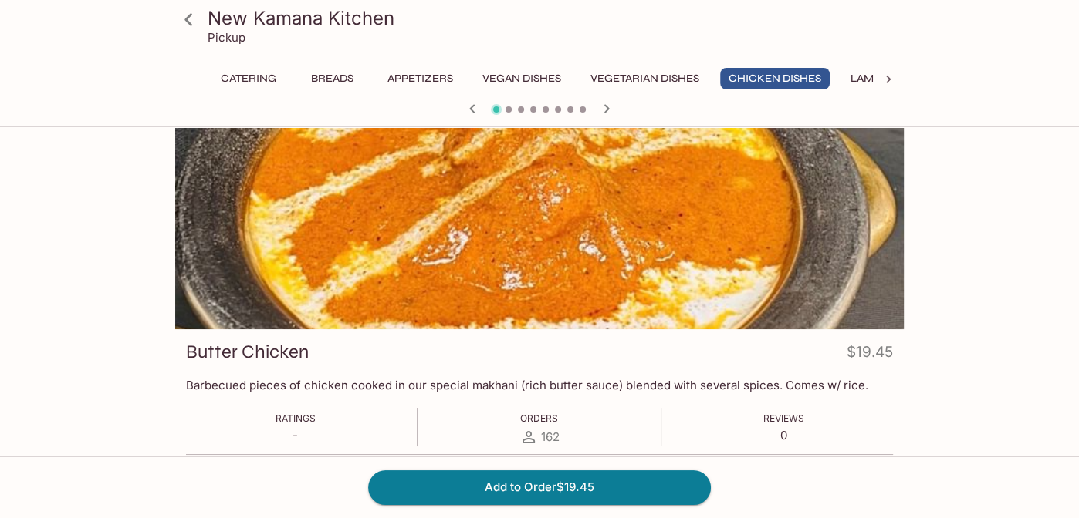
scroll to position [12, 0]
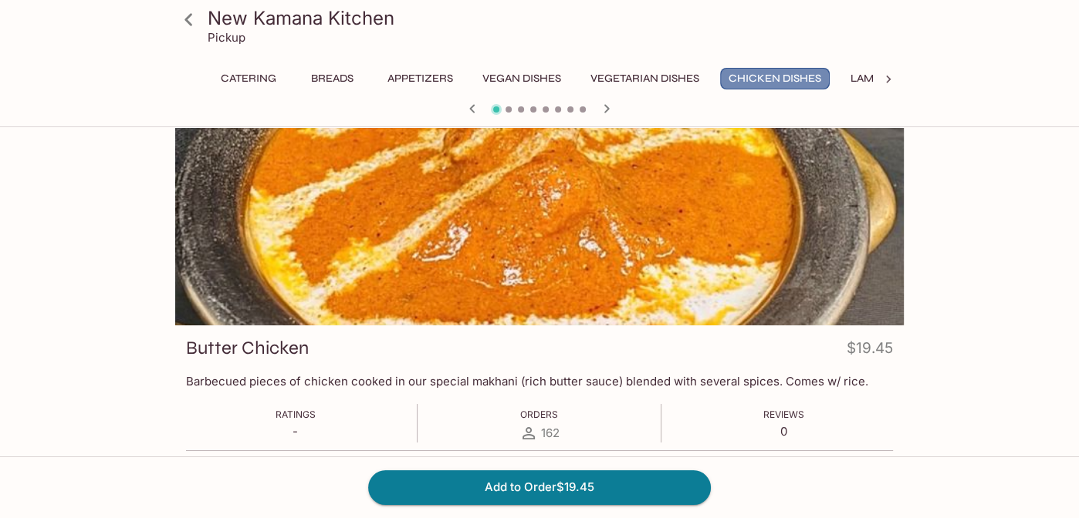
click at [819, 86] on button "Chicken Dishes" at bounding box center [775, 79] width 110 height 22
click at [792, 69] on button "Chicken Dishes" at bounding box center [775, 79] width 110 height 22
click at [602, 108] on icon "button" at bounding box center [606, 109] width 19 height 19
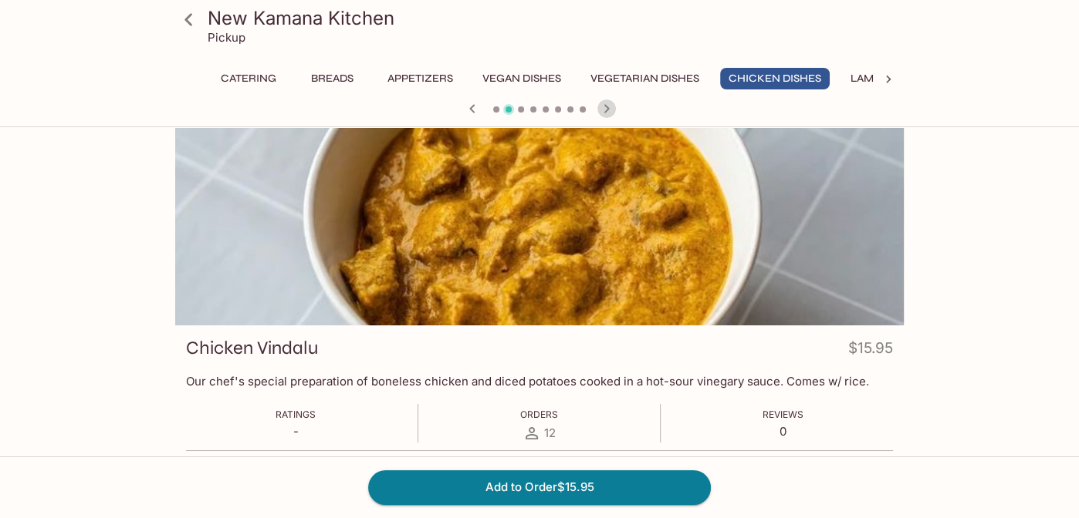
click at [602, 108] on icon "button" at bounding box center [606, 109] width 19 height 19
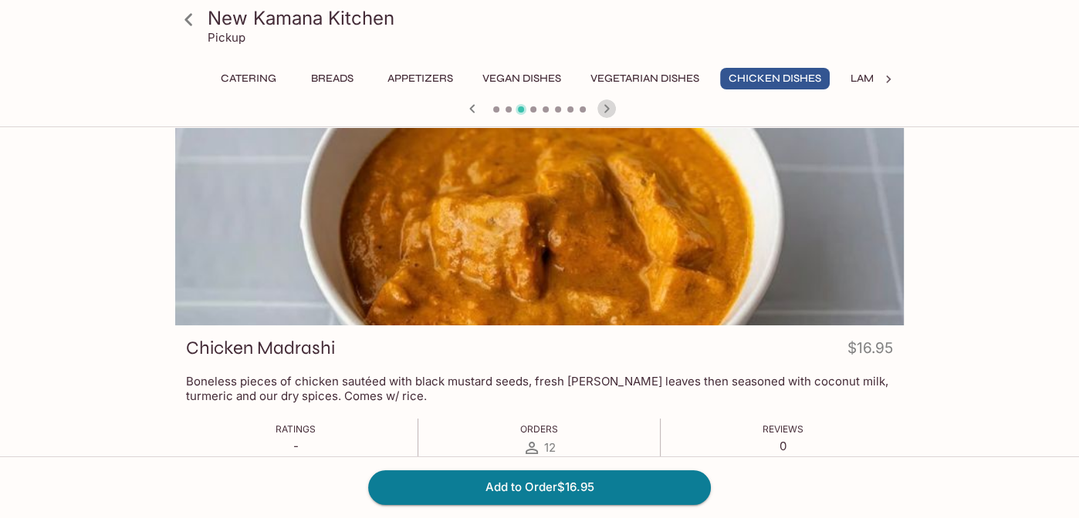
click at [602, 108] on icon "button" at bounding box center [606, 109] width 19 height 19
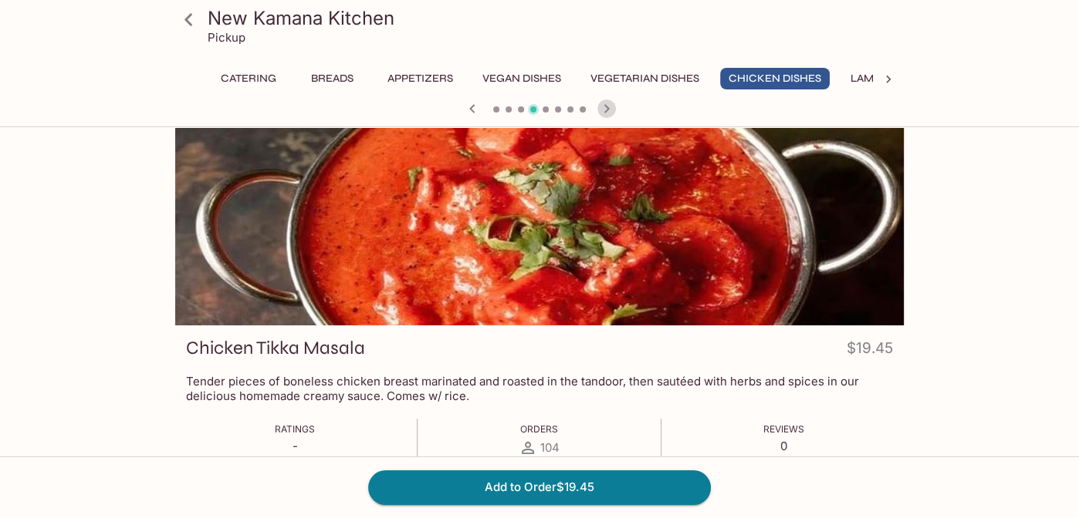
click at [602, 108] on icon "button" at bounding box center [606, 109] width 19 height 19
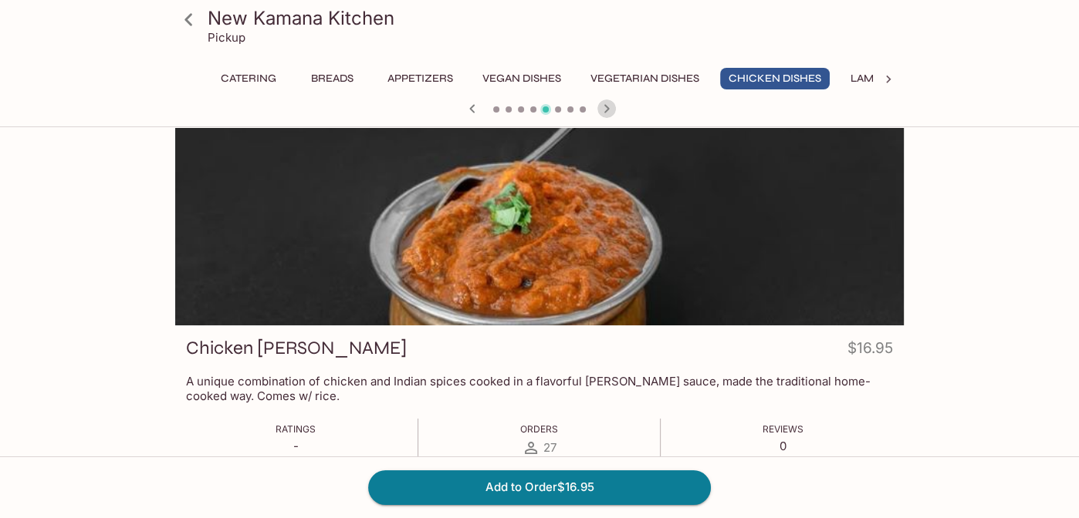
click at [602, 108] on icon "button" at bounding box center [606, 109] width 19 height 19
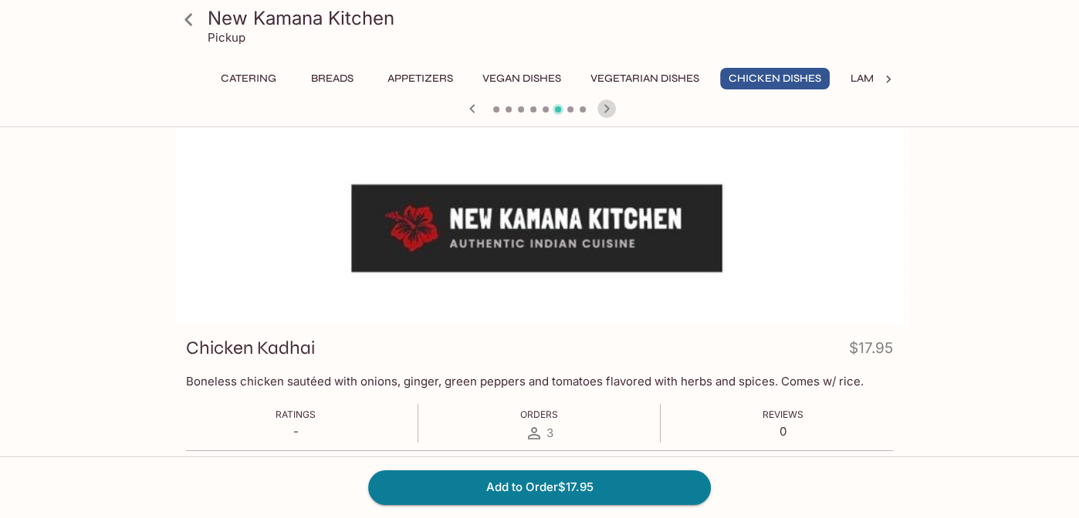
click at [602, 108] on icon "button" at bounding box center [606, 109] width 19 height 19
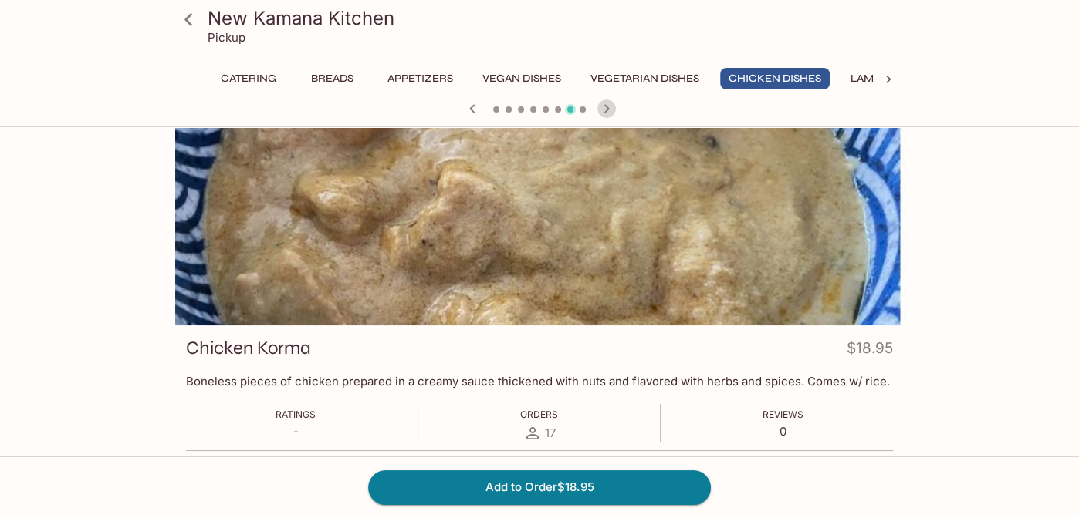
click at [602, 108] on icon "button" at bounding box center [606, 109] width 19 height 19
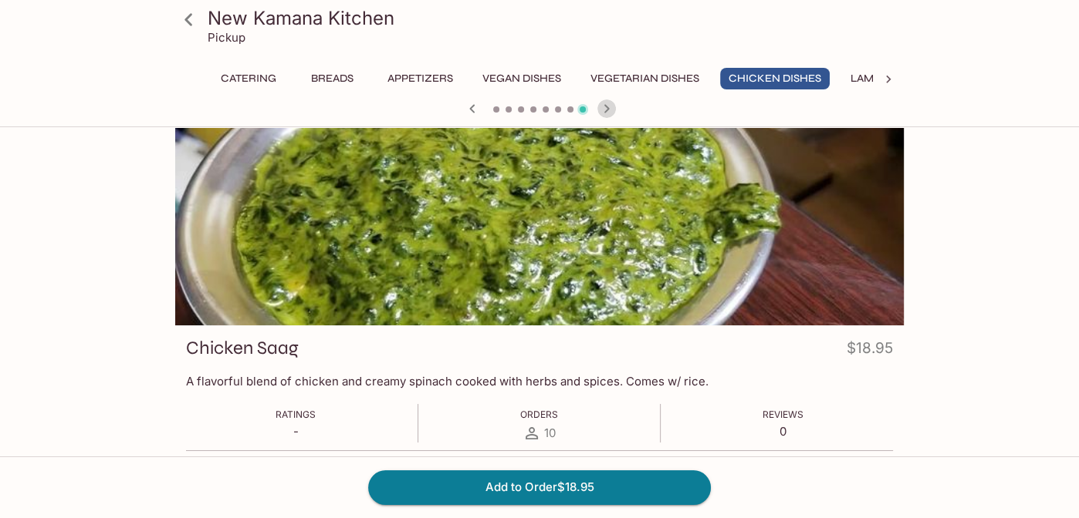
click at [602, 108] on icon "button" at bounding box center [606, 109] width 19 height 19
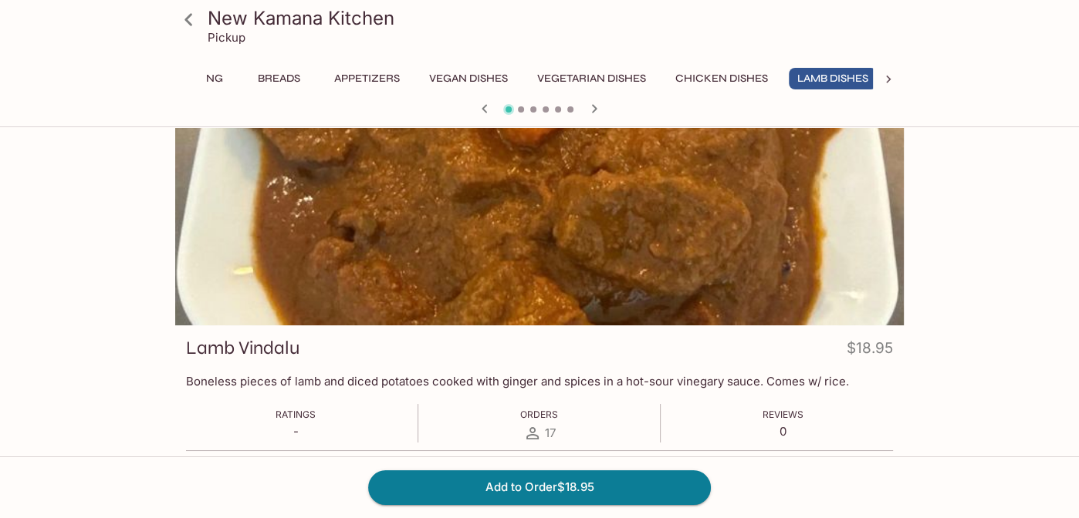
scroll to position [0, 60]
click at [482, 108] on icon "button" at bounding box center [483, 108] width 5 height 8
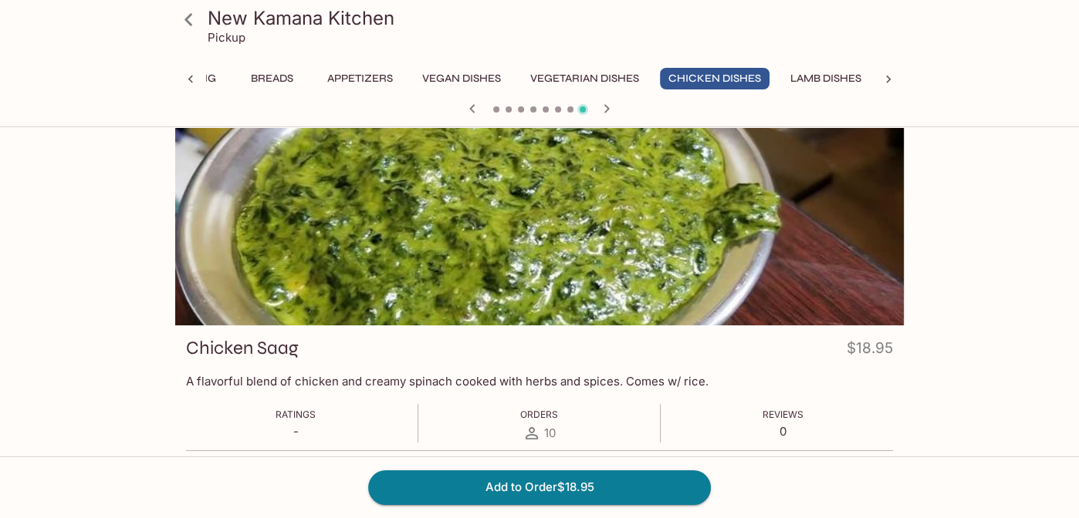
click at [482, 108] on div at bounding box center [539, 110] width 741 height 23
click at [471, 104] on icon "button" at bounding box center [472, 109] width 19 height 19
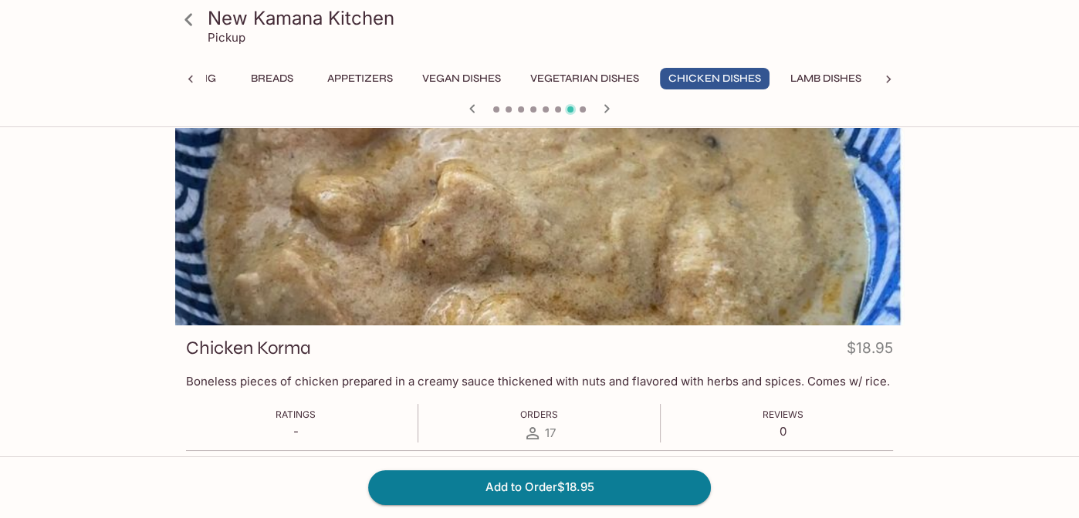
click at [471, 104] on icon "button" at bounding box center [472, 109] width 19 height 19
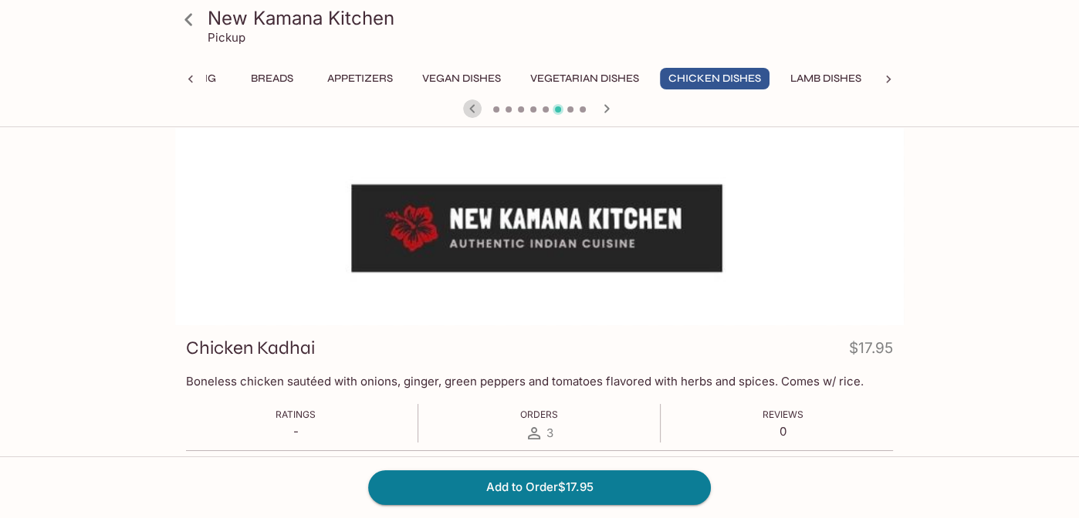
click at [471, 104] on icon "button" at bounding box center [472, 109] width 19 height 19
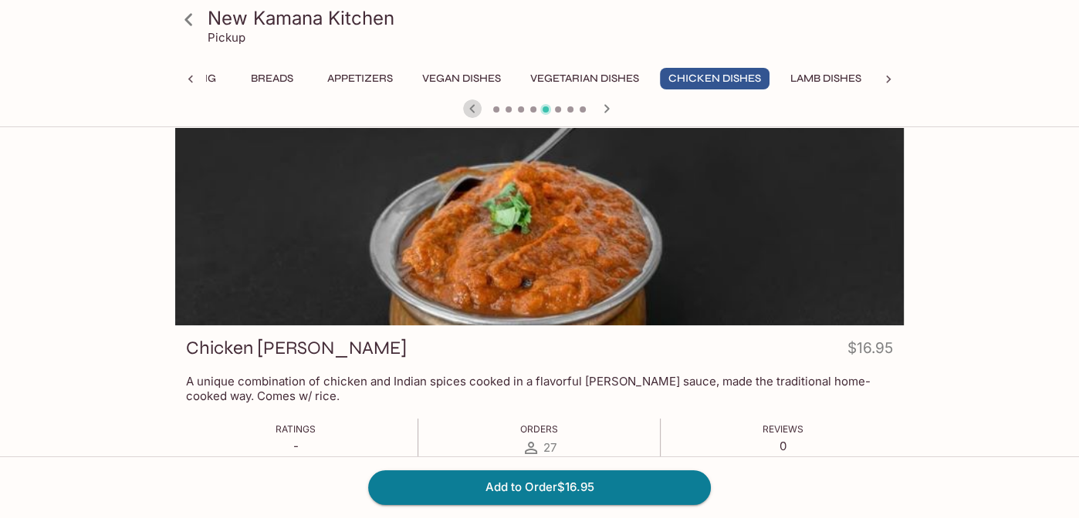
click at [471, 104] on icon "button" at bounding box center [472, 109] width 19 height 19
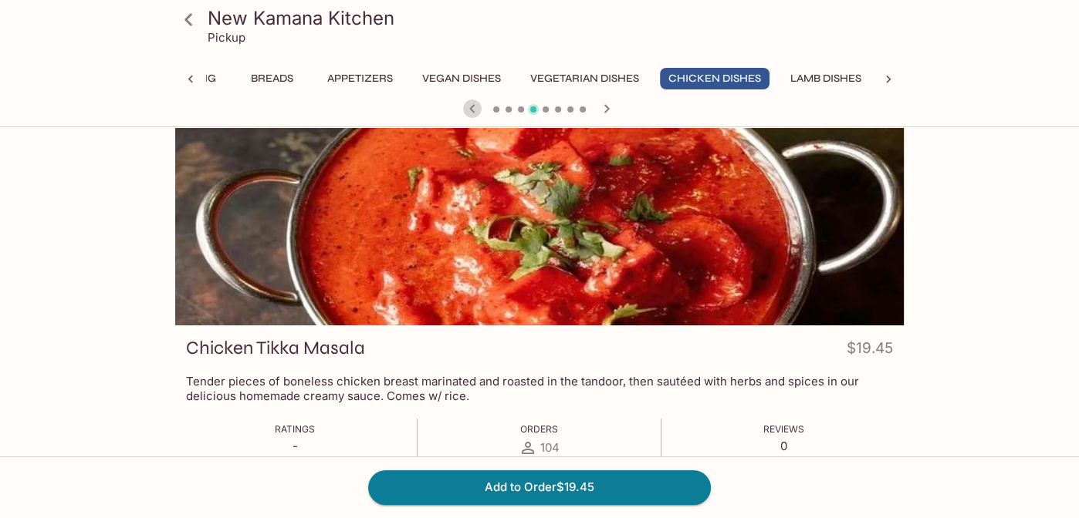
click at [471, 104] on icon "button" at bounding box center [472, 109] width 19 height 19
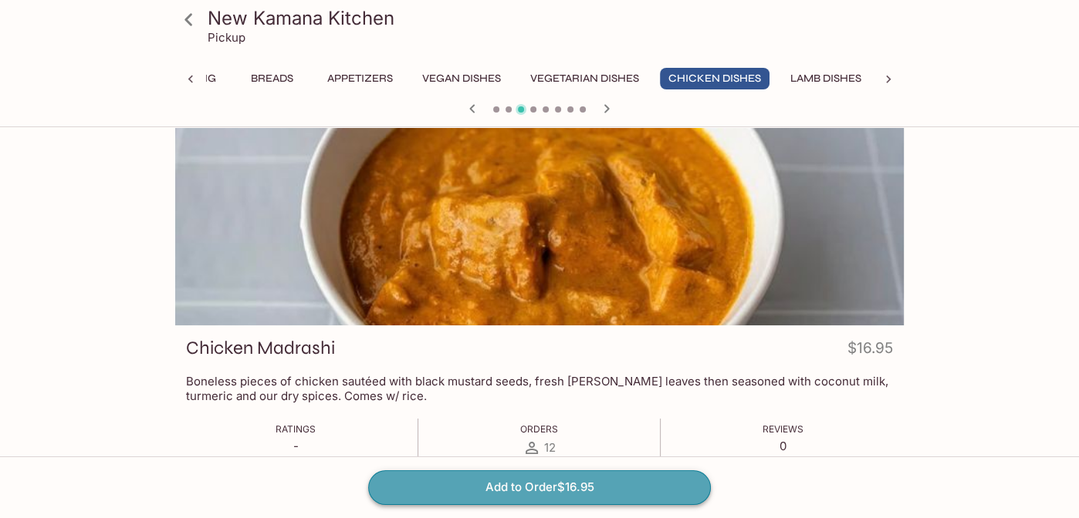
click at [563, 487] on button "Add to Order $16.95" at bounding box center [539, 488] width 343 height 34
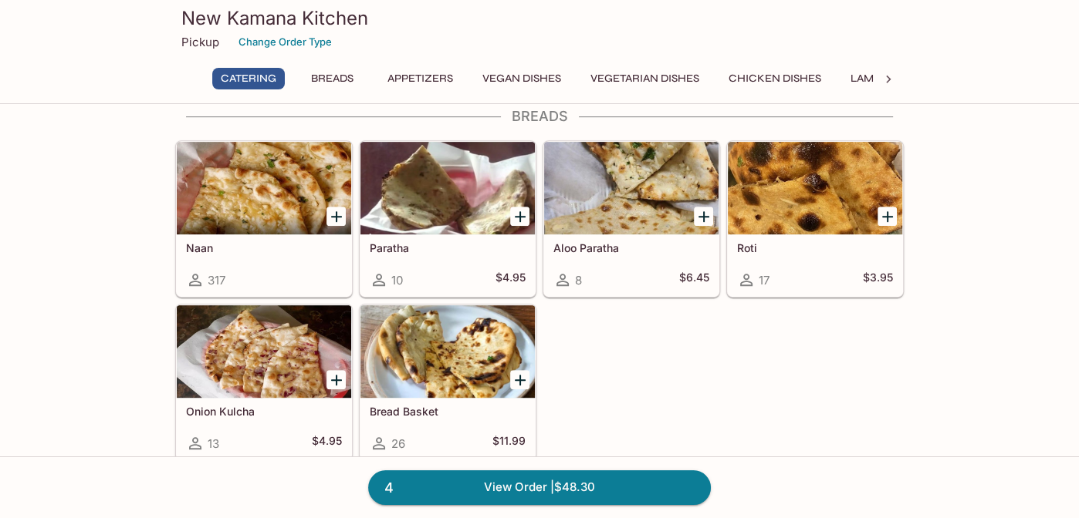
scroll to position [538, 0]
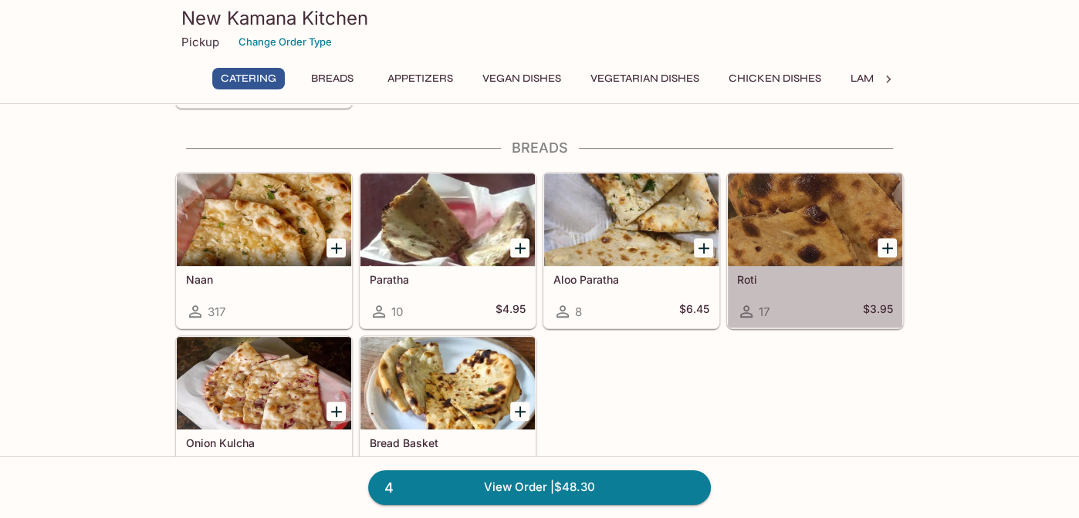
click at [812, 208] on div at bounding box center [815, 220] width 174 height 93
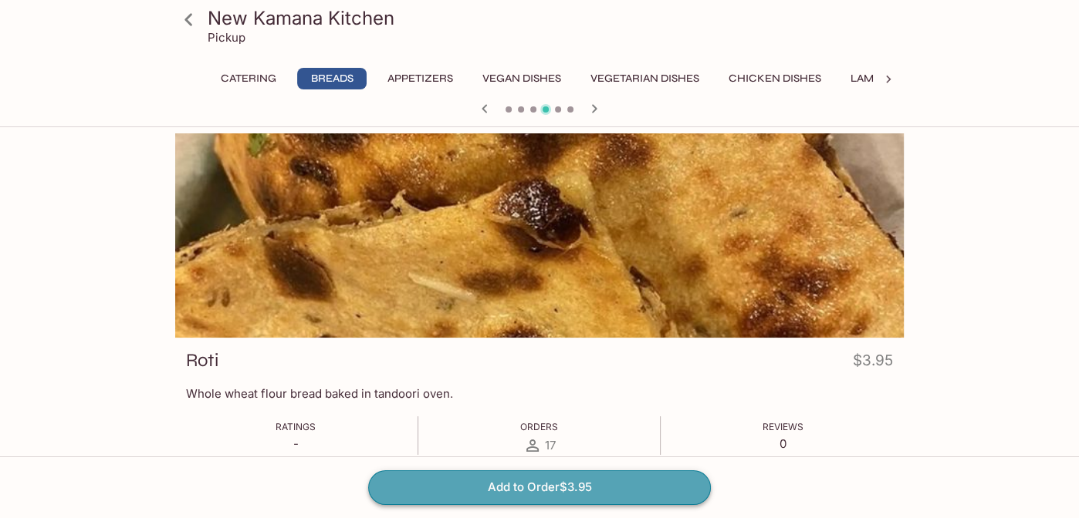
click at [548, 485] on button "Add to Order $3.95" at bounding box center [539, 488] width 343 height 34
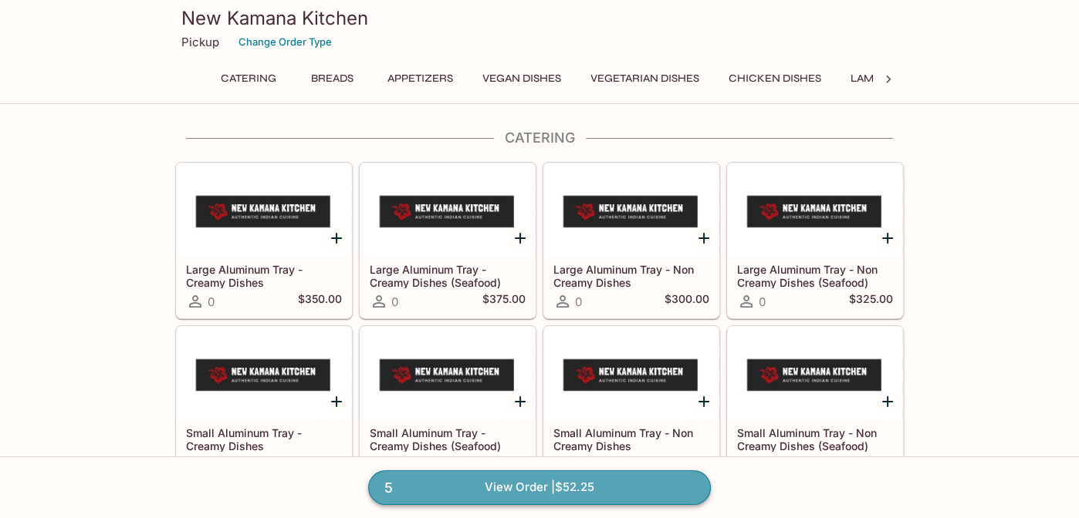
click at [488, 479] on link "5 View Order | $52.25" at bounding box center [539, 488] width 343 height 34
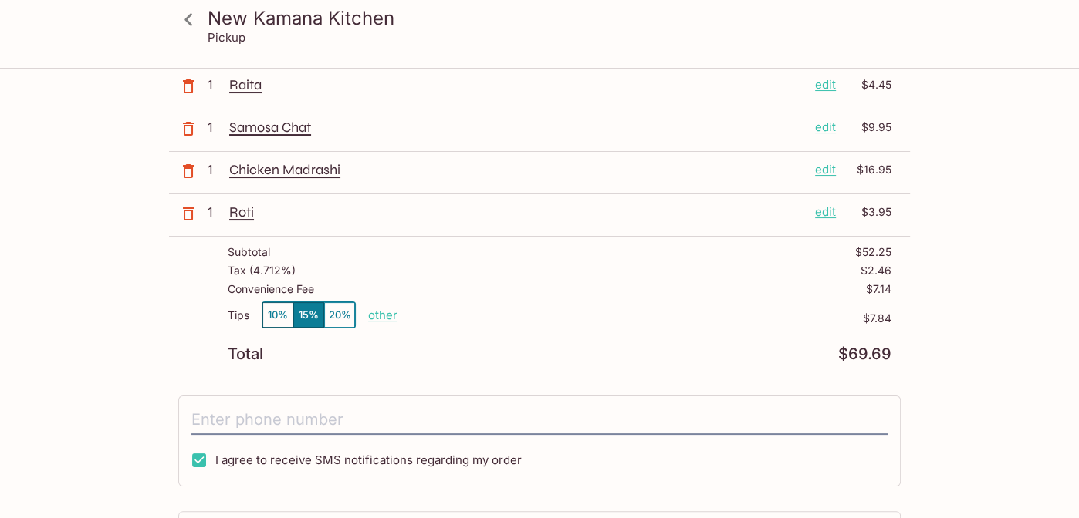
scroll to position [164, 0]
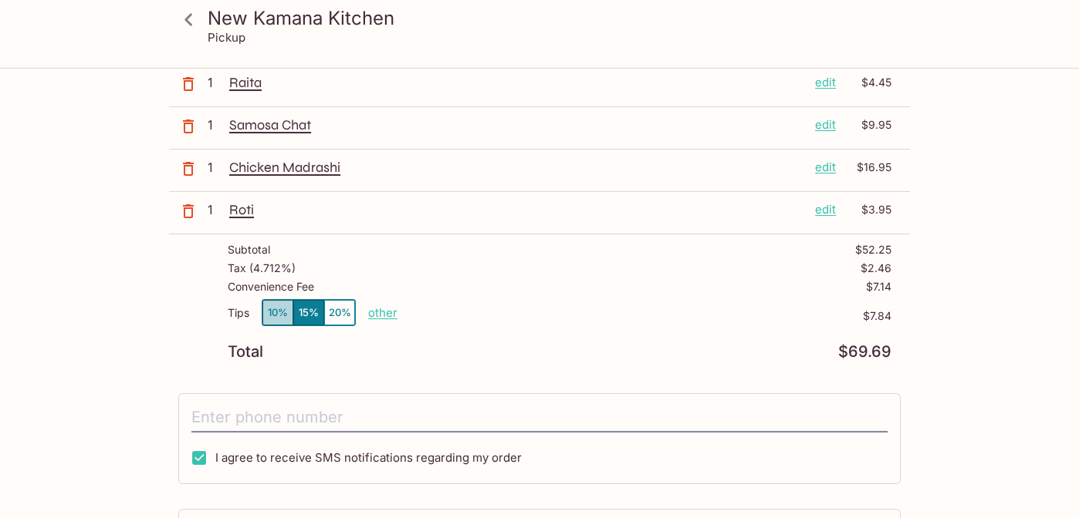
click at [275, 316] on button "10%" at bounding box center [277, 312] width 31 height 25
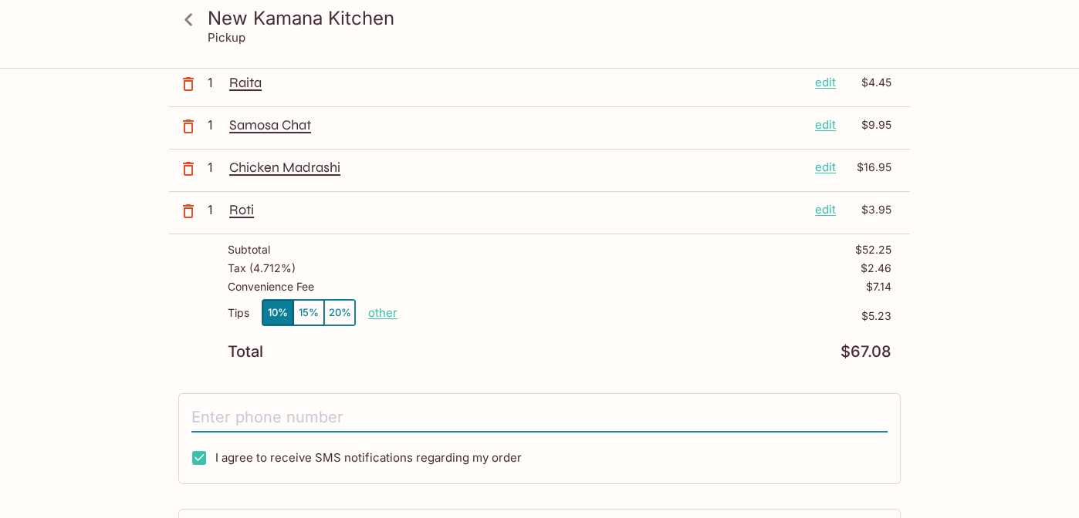
click at [375, 414] on input "tel" at bounding box center [539, 418] width 696 height 29
click at [379, 311] on p "other" at bounding box center [382, 313] width 29 height 15
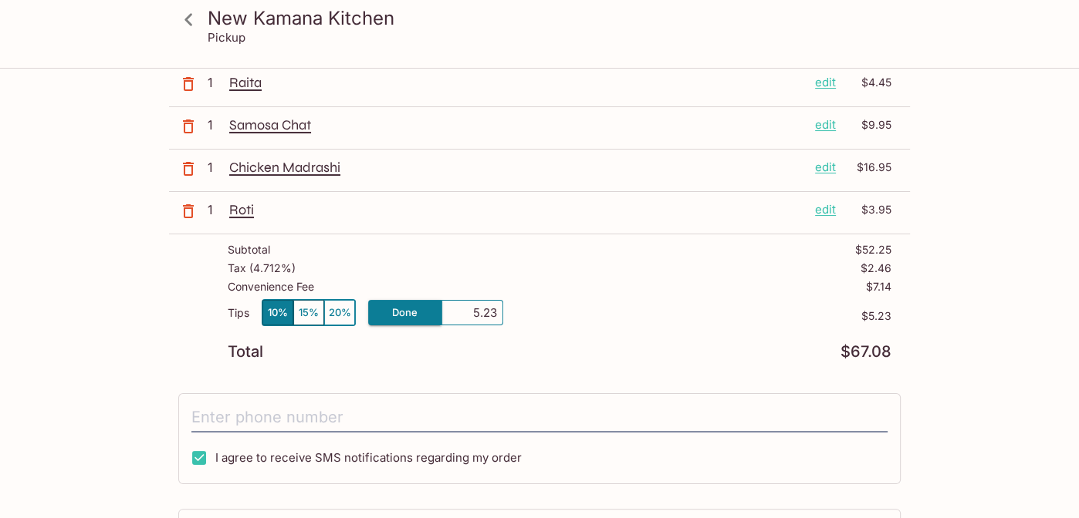
drag, startPoint x: 469, startPoint y: 309, endPoint x: 556, endPoint y: 304, distance: 87.3
click at [556, 304] on div "Tips 10% 15% 20% Done 5.23 $5.23" at bounding box center [560, 322] width 664 height 46
type input "3.00"
click at [367, 384] on div "New Kamana Kitchen [STREET_ADDRESS] Your Order Pickup Day [DATE] [DATE] Pickup …" at bounding box center [539, 316] width 741 height 820
click at [377, 309] on p "other" at bounding box center [382, 313] width 29 height 15
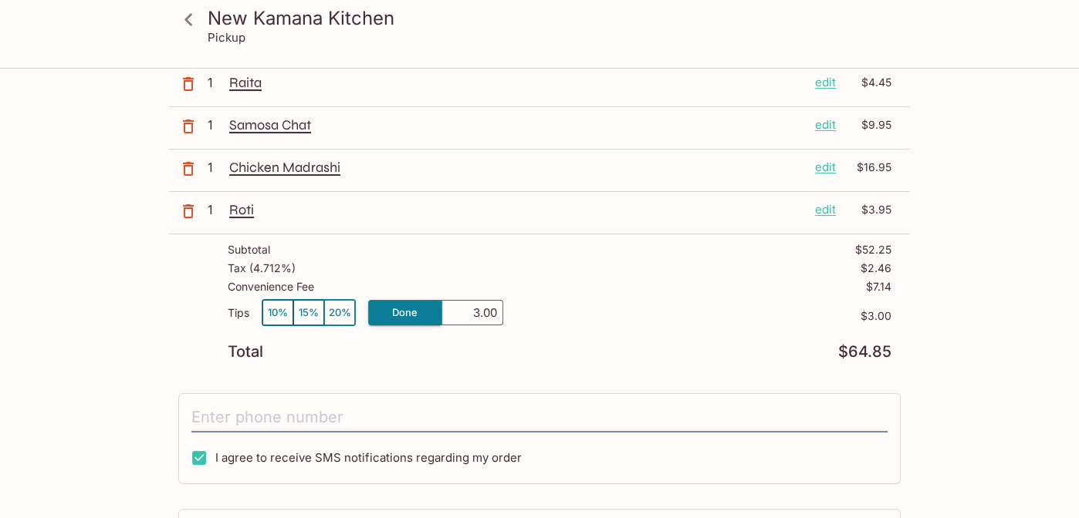
drag, startPoint x: 469, startPoint y: 312, endPoint x: 562, endPoint y: 309, distance: 92.6
click at [562, 309] on div "Tips 10% 15% 20% Done 3.00 $3.00" at bounding box center [560, 322] width 664 height 46
type input "0.00"
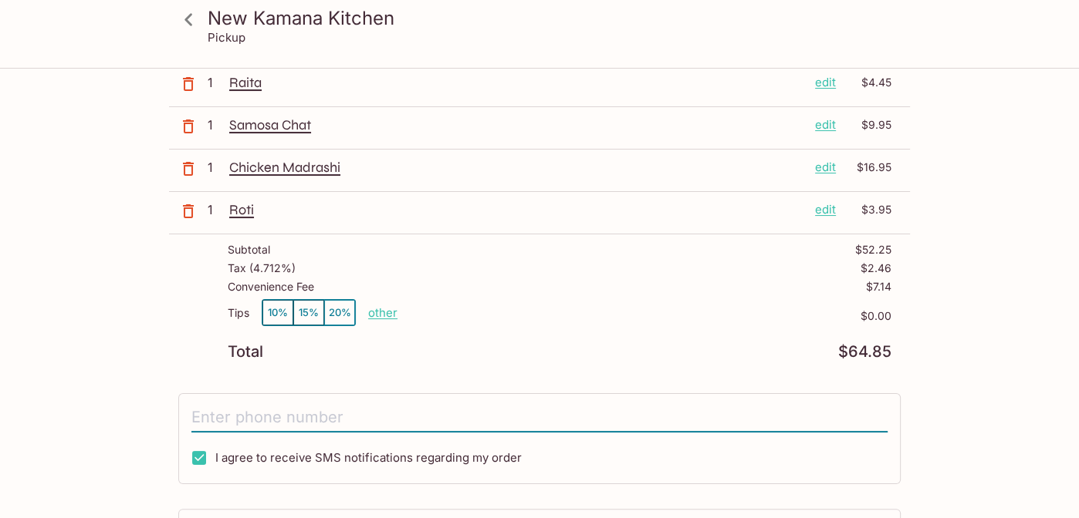
click at [318, 417] on input "tel" at bounding box center [539, 418] width 696 height 29
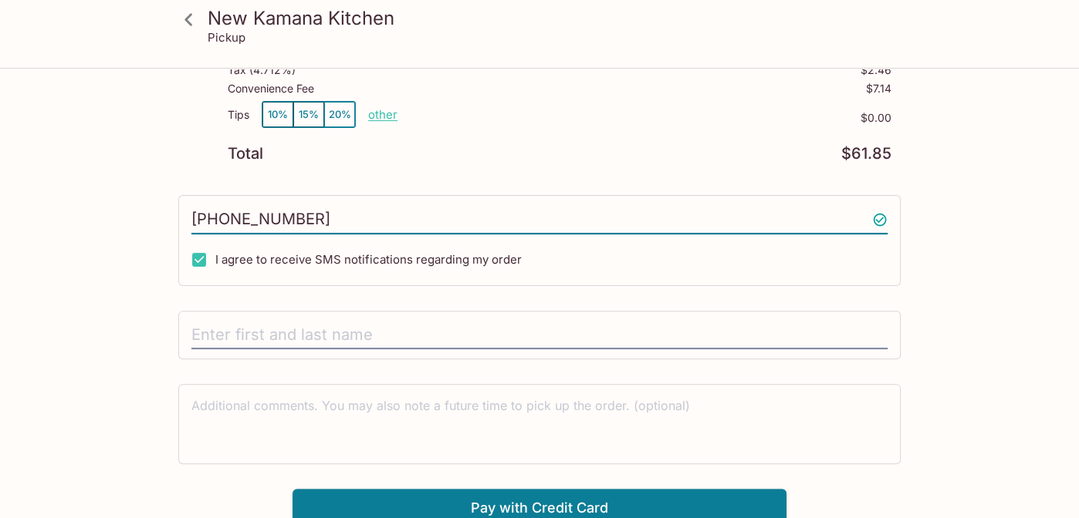
scroll to position [366, 0]
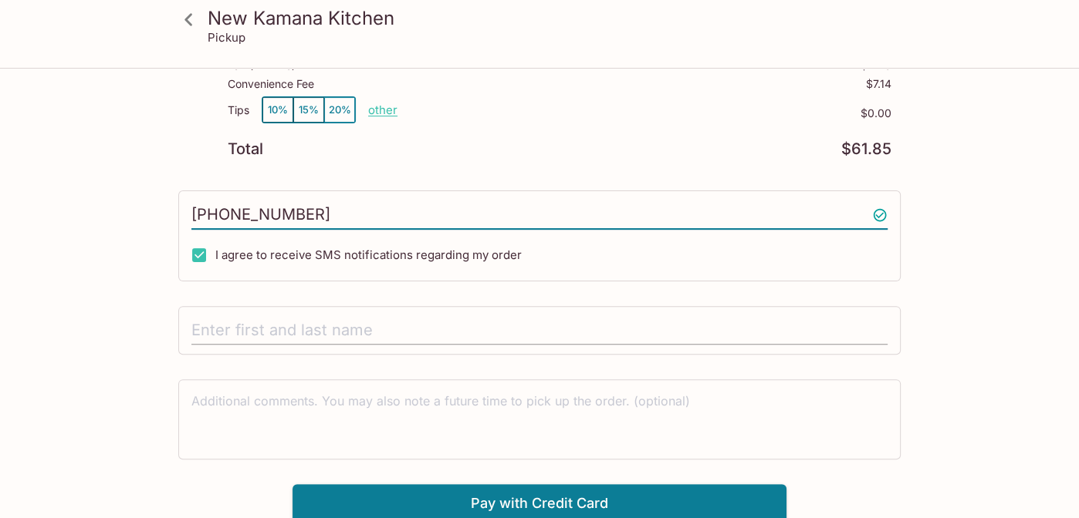
type input "[PHONE_NUMBER]"
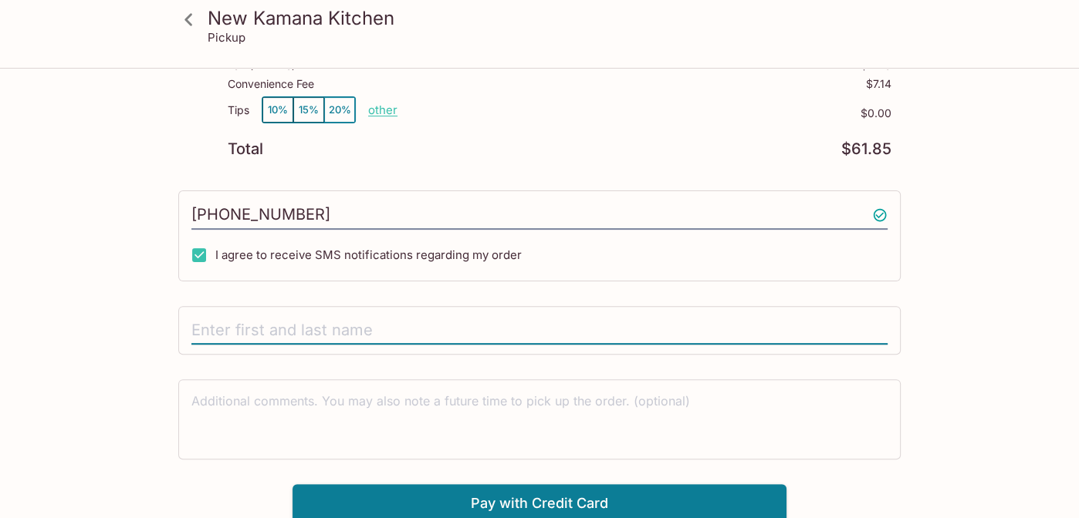
click at [576, 330] on input "text" at bounding box center [539, 330] width 696 height 29
type input "[PERSON_NAME]"
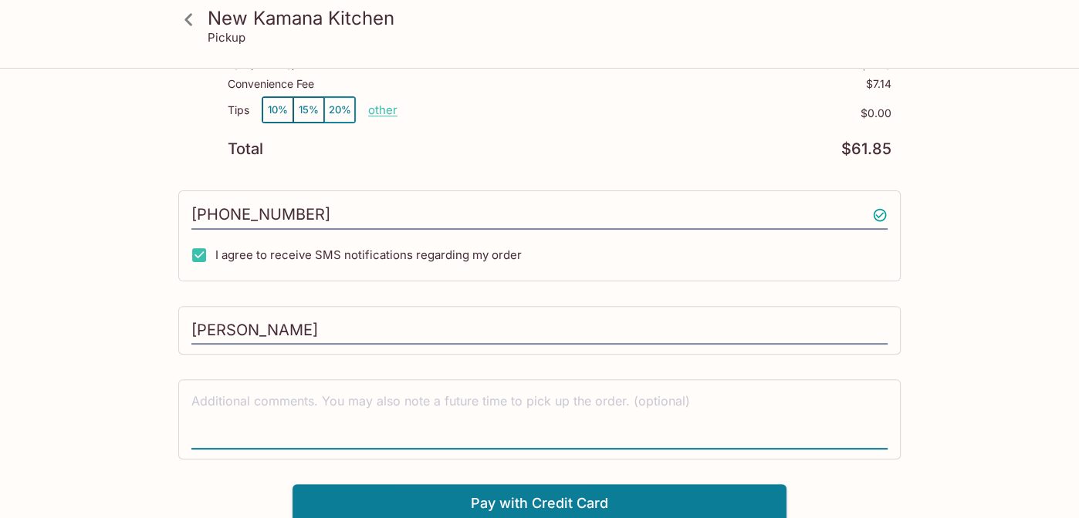
click at [768, 434] on textarea at bounding box center [539, 419] width 696 height 53
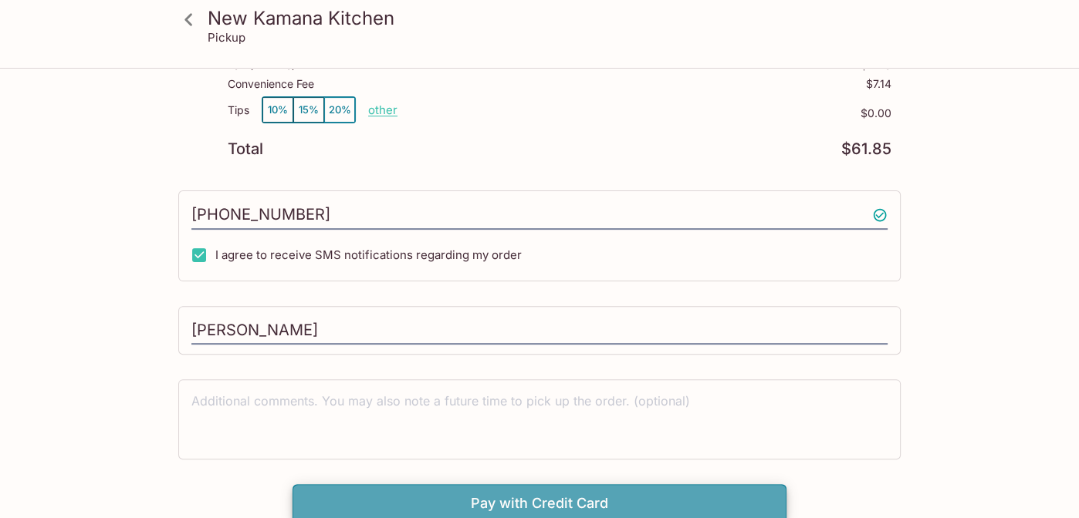
click at [698, 486] on button "Pay with Credit Card" at bounding box center [539, 504] width 494 height 39
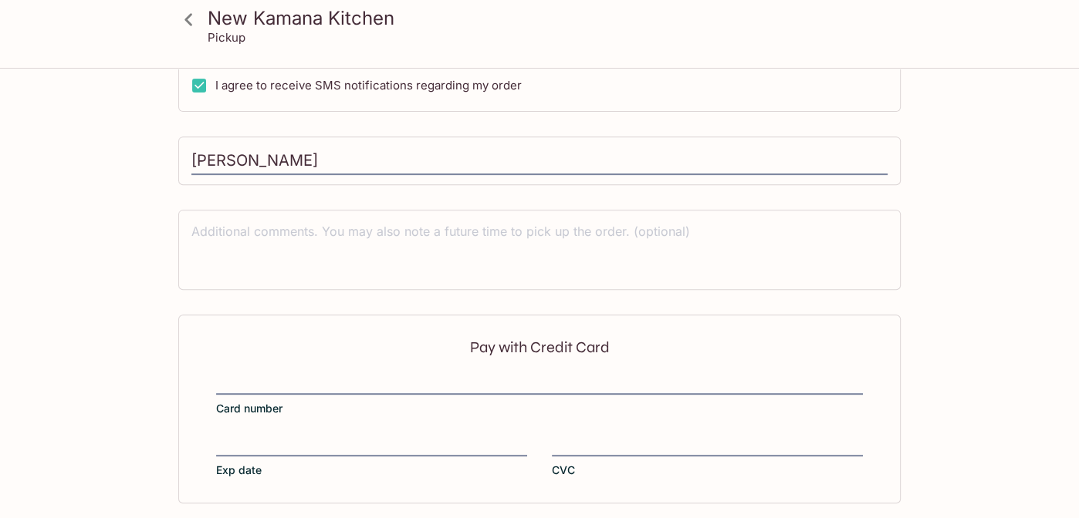
scroll to position [596, 0]
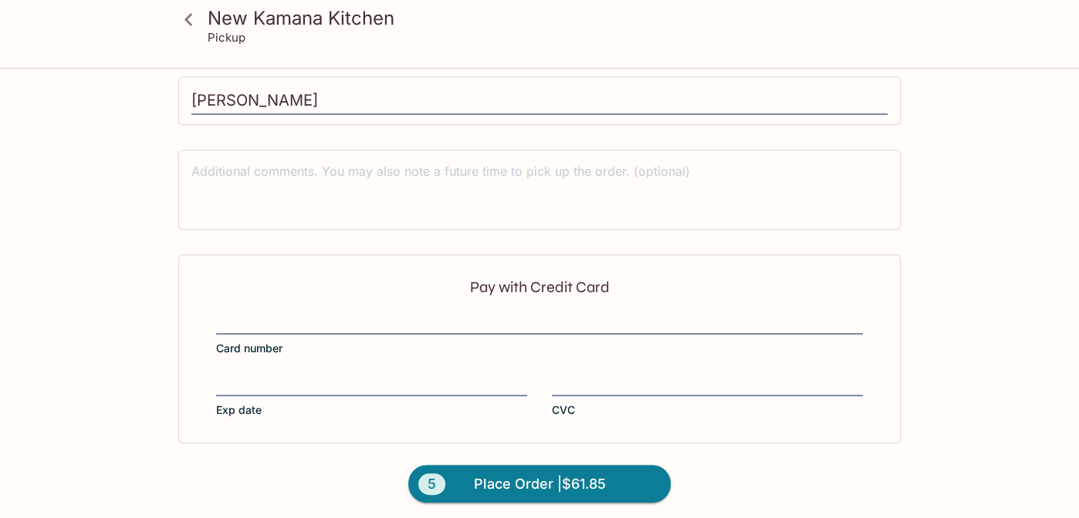
click at [365, 315] on iframe at bounding box center [539, 323] width 647 height 17
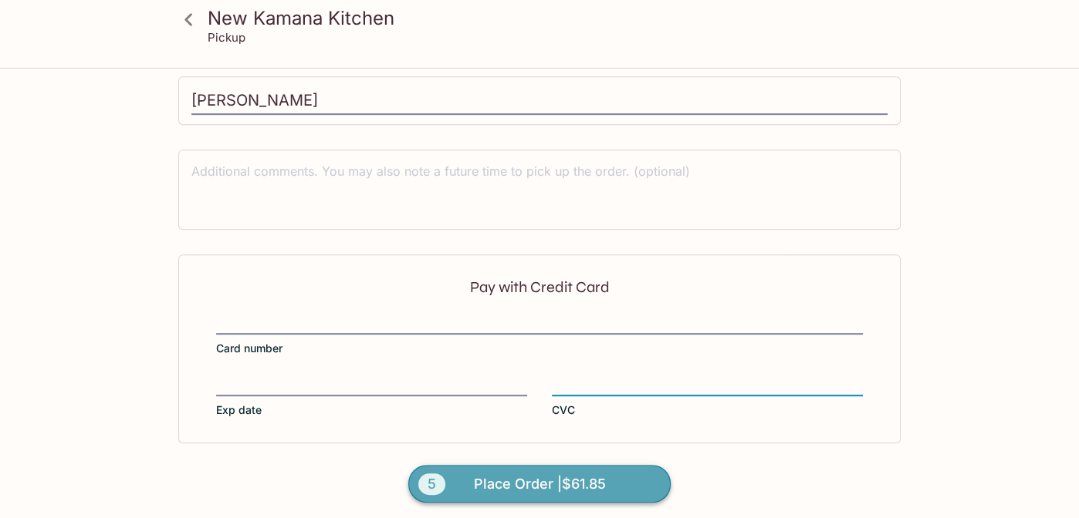
click at [478, 476] on span "Place Order | $61.85" at bounding box center [540, 484] width 132 height 25
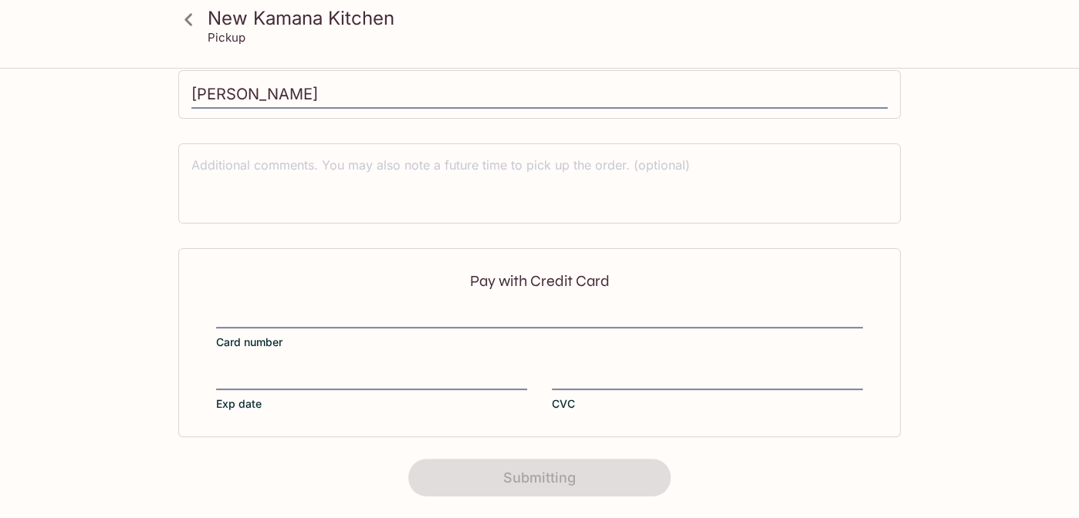
scroll to position [373, 0]
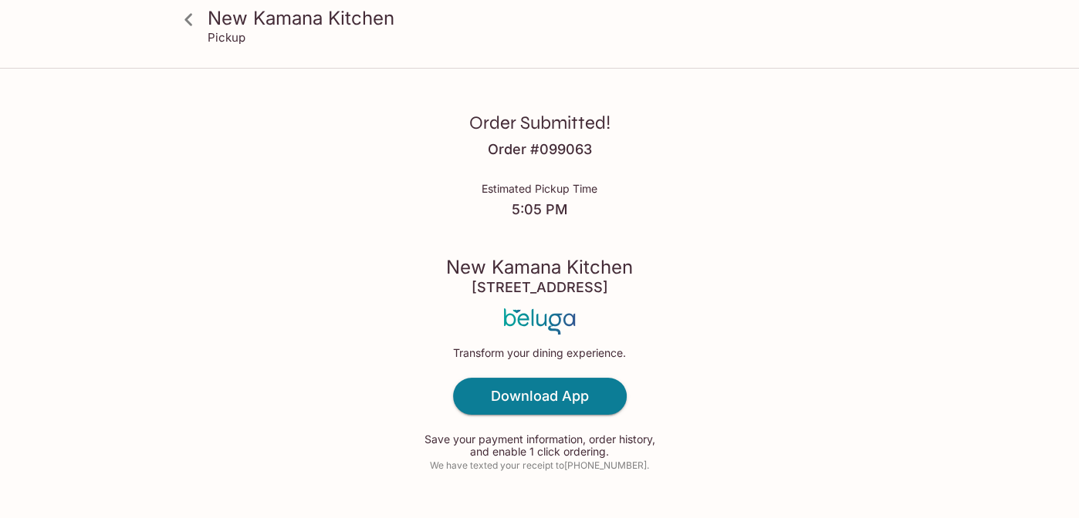
scroll to position [89, 0]
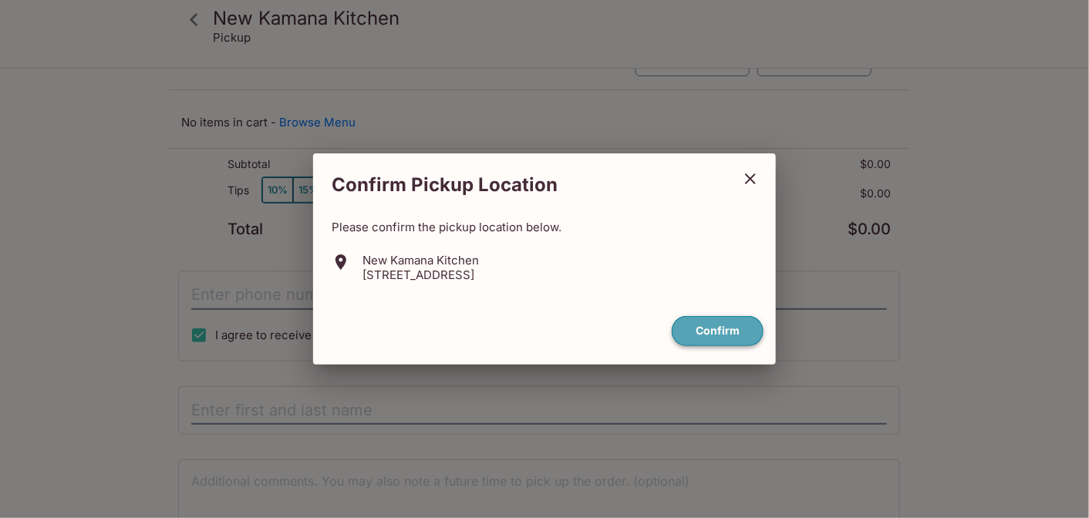
click at [714, 328] on button "Confirm" at bounding box center [718, 331] width 92 height 30
